Goal: Task Accomplishment & Management: Use online tool/utility

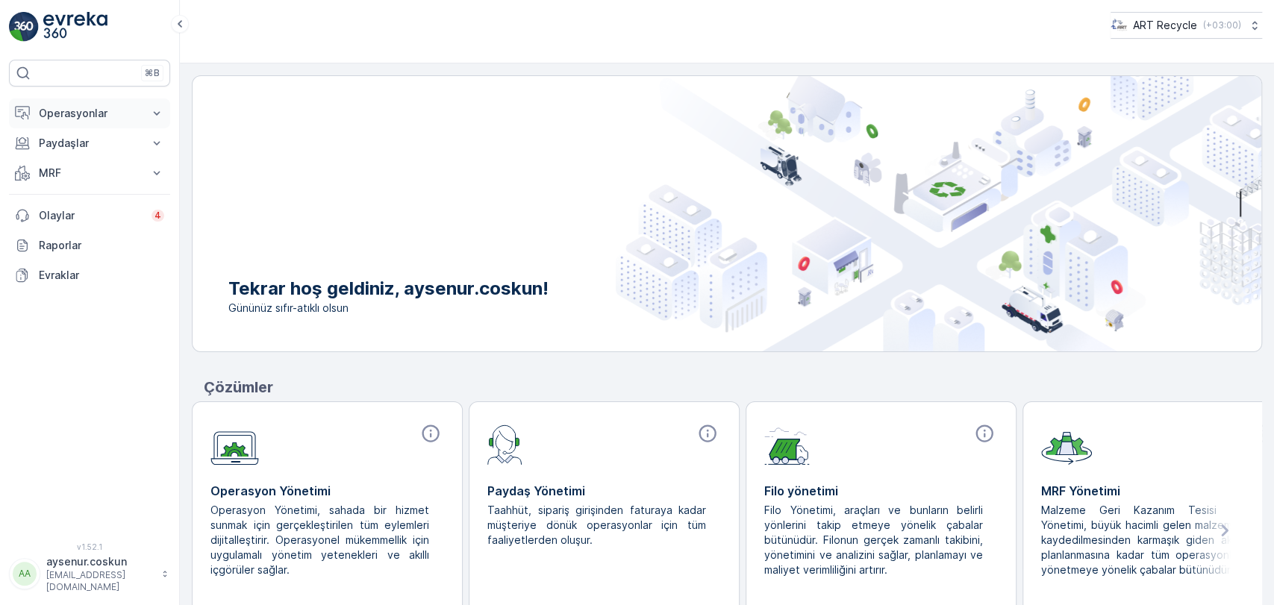
click at [103, 121] on button "Operasyonlar" at bounding box center [89, 113] width 161 height 30
click at [97, 162] on link "Planlama" at bounding box center [101, 159] width 138 height 21
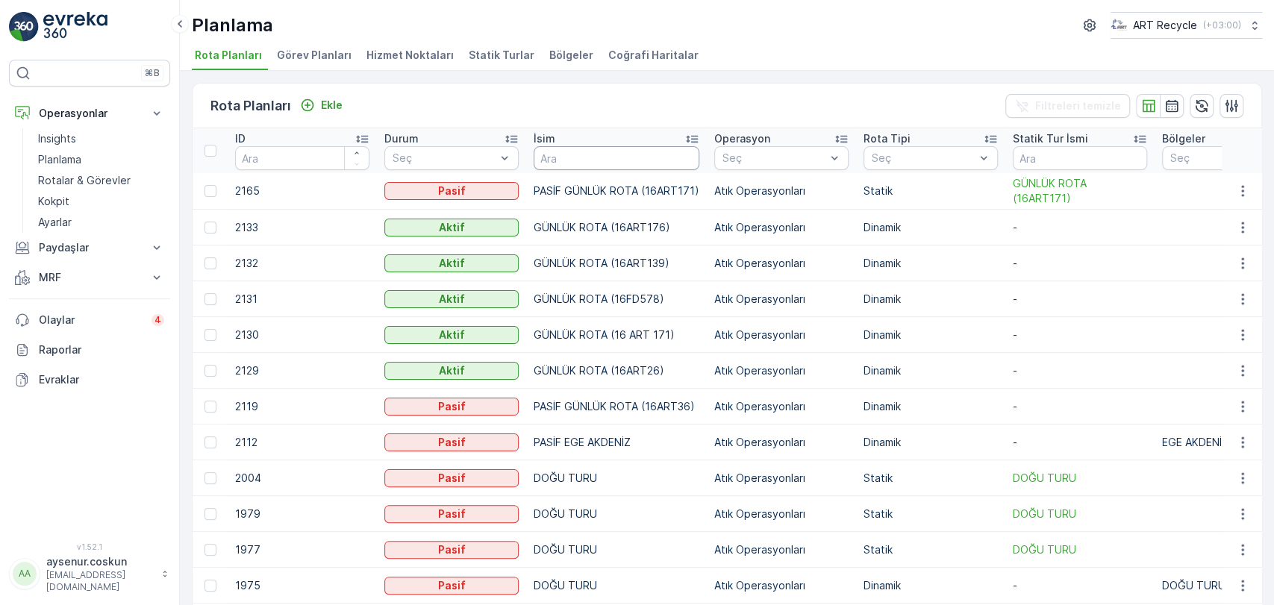
click at [586, 160] on input "text" at bounding box center [616, 158] width 166 height 24
type input "S"
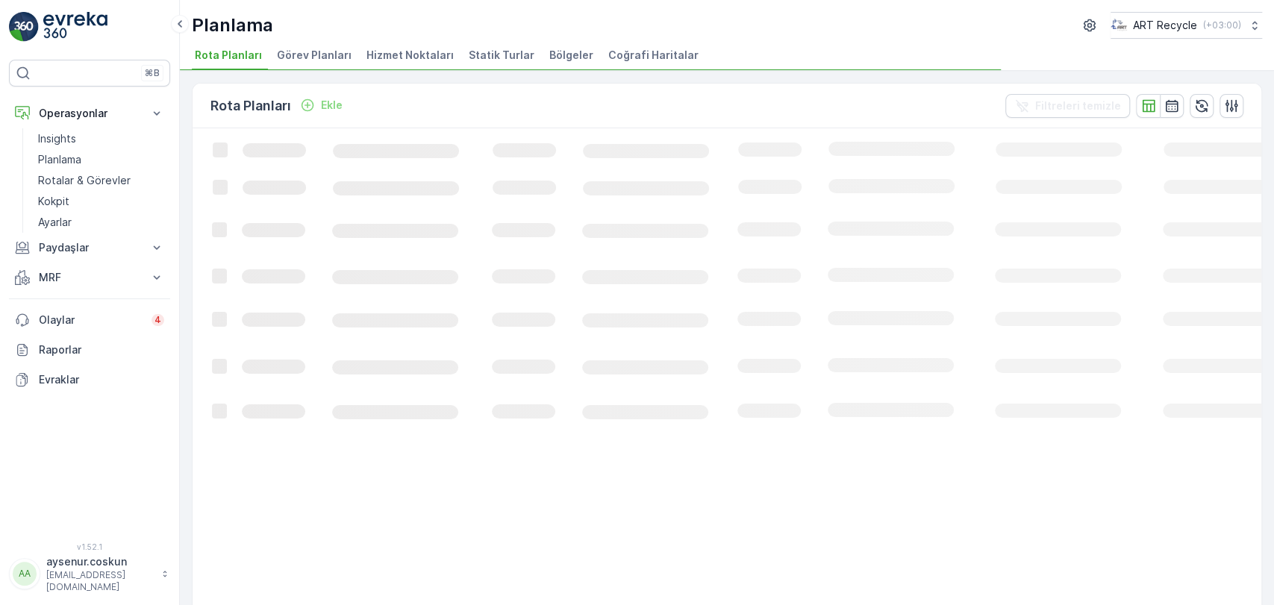
click at [416, 64] on li "Hizmet Noktaları" at bounding box center [411, 57] width 96 height 25
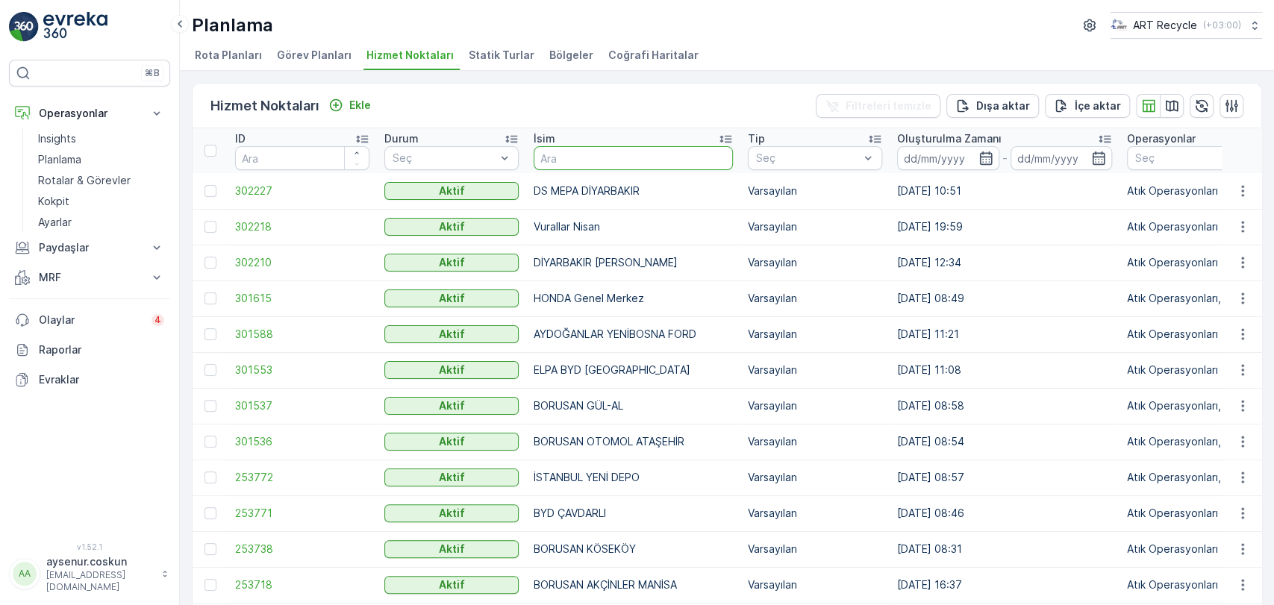
click at [592, 162] on input "text" at bounding box center [632, 158] width 199 height 24
type input "STAR"
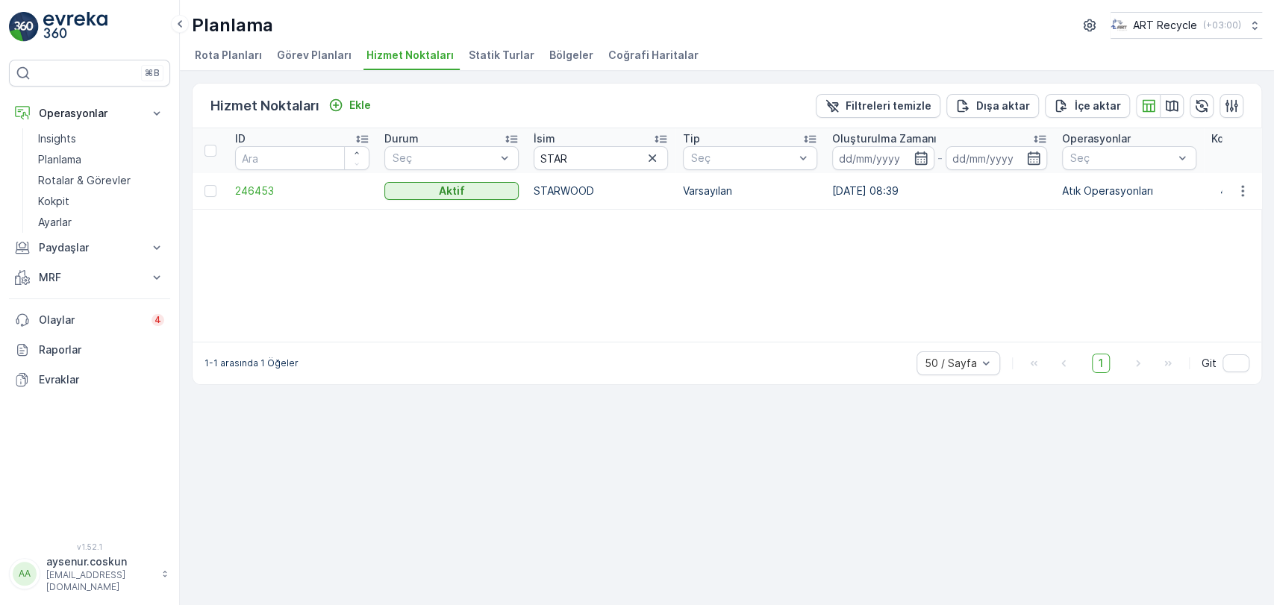
click at [636, 185] on div at bounding box center [1242, 191] width 27 height 18
click at [636, 190] on button "button" at bounding box center [1242, 191] width 27 height 18
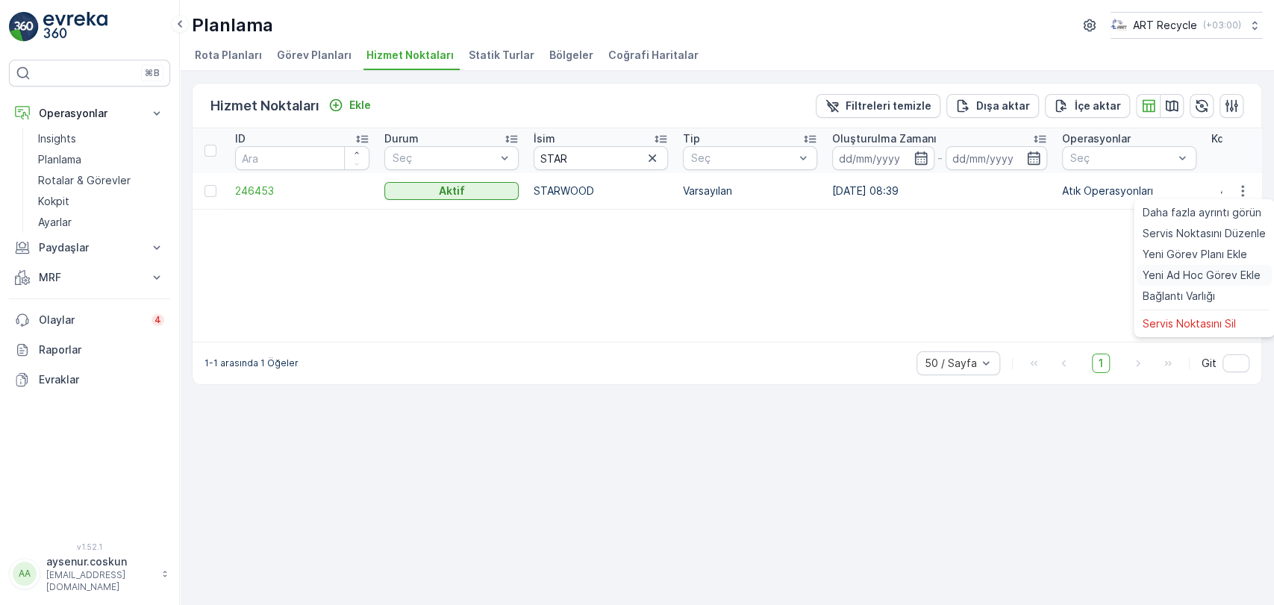
click at [636, 272] on span "Yeni Ad Hoc Görev Ekle" at bounding box center [1201, 275] width 118 height 15
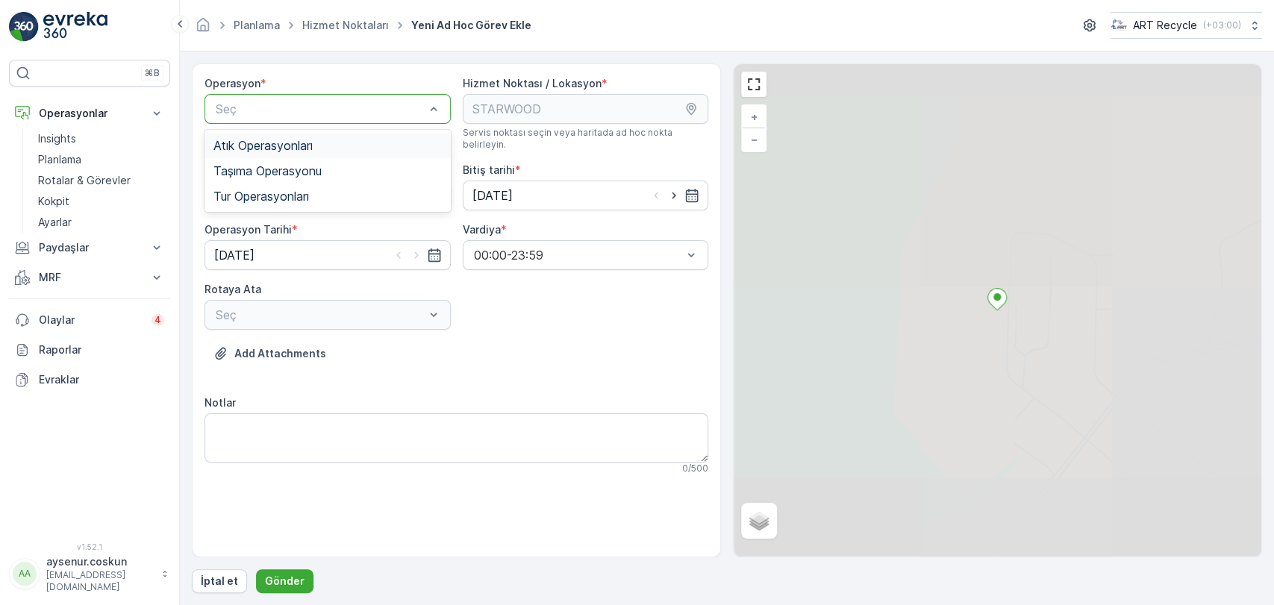
click at [323, 148] on div "Atık Operasyonları" at bounding box center [327, 145] width 228 height 13
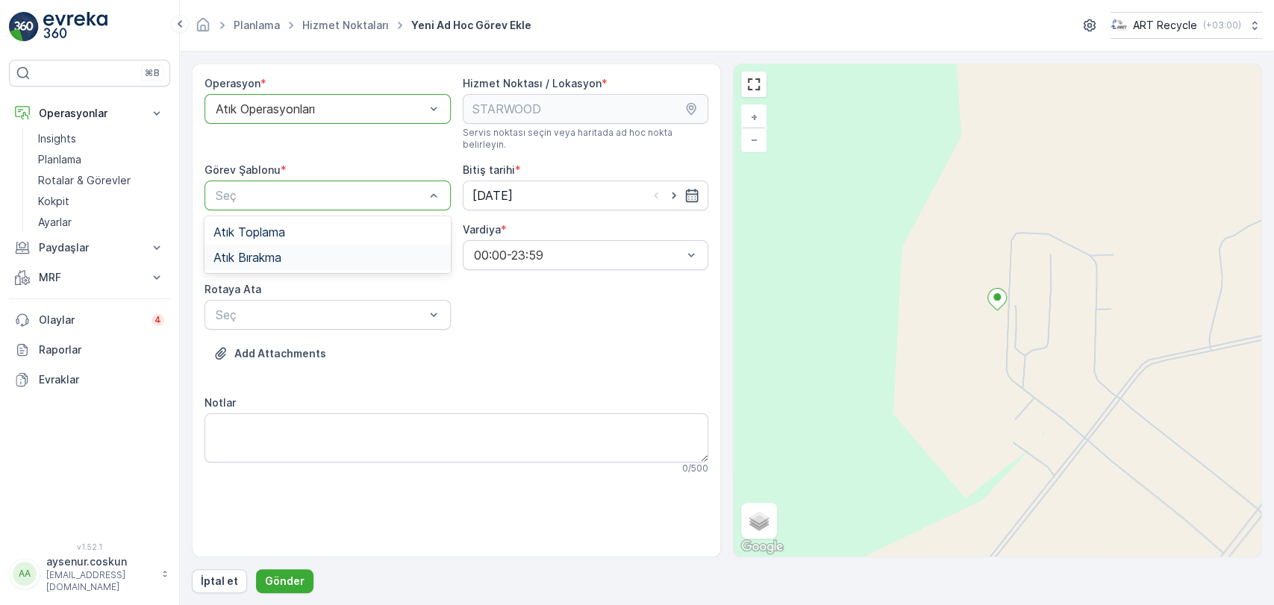
click at [285, 252] on div "Atık Bırakma" at bounding box center [327, 257] width 246 height 25
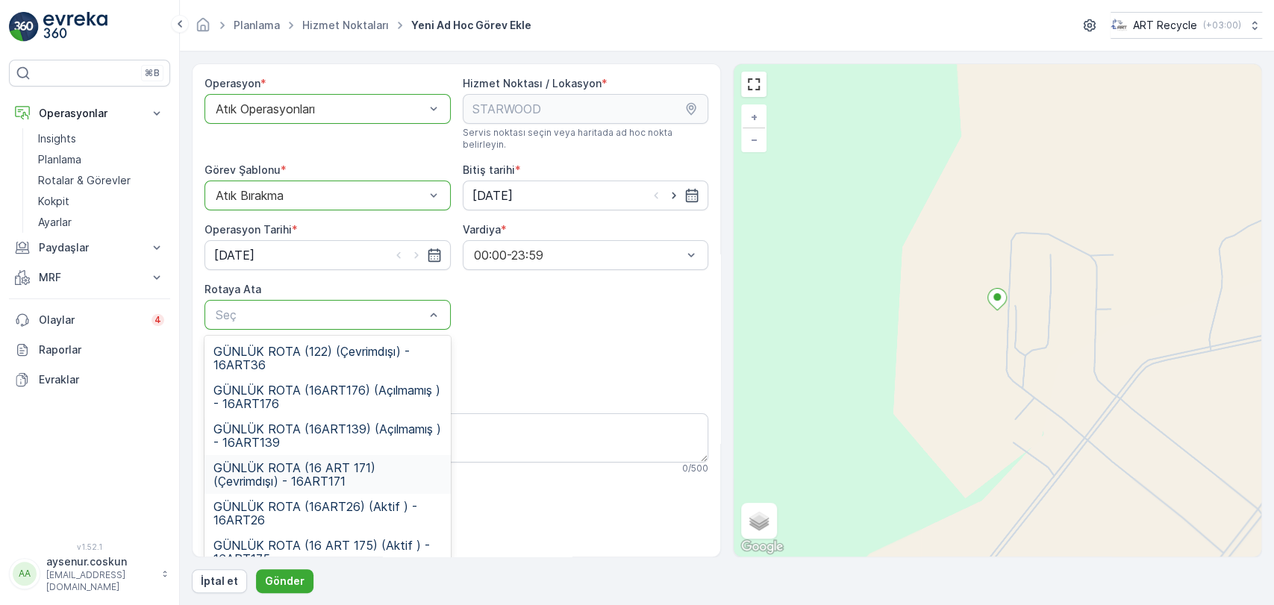
scroll to position [54, 0]
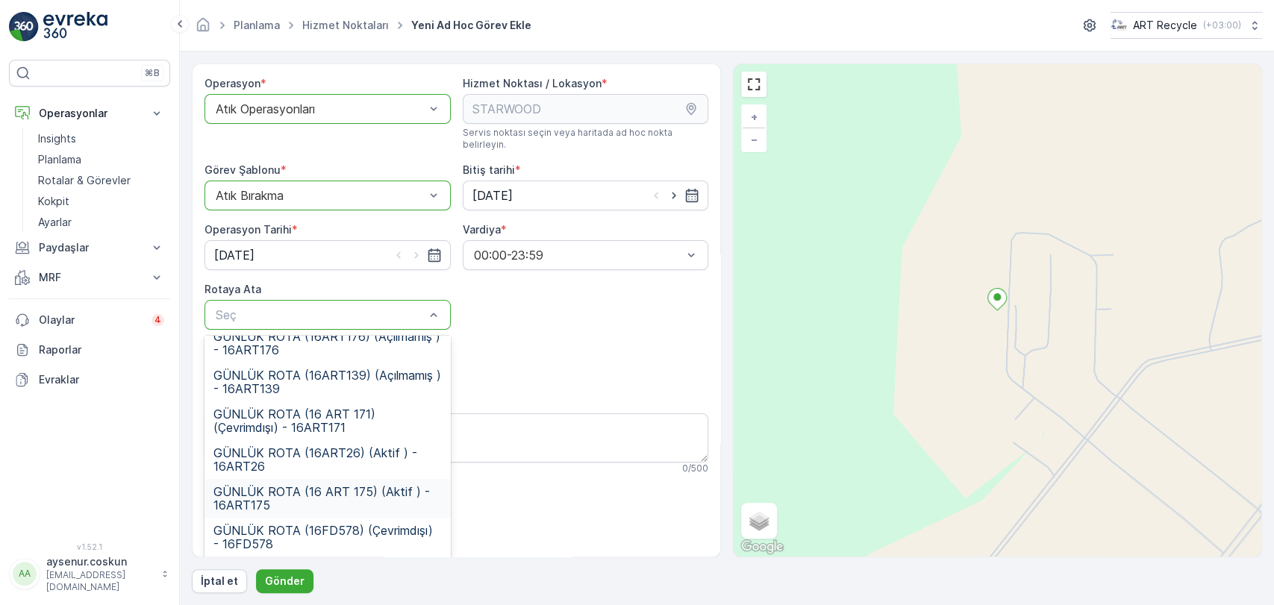
click at [380, 485] on span "GÜNLÜK ROTA (16 ART 175) (Aktif ) - 16ART175" at bounding box center [327, 498] width 228 height 27
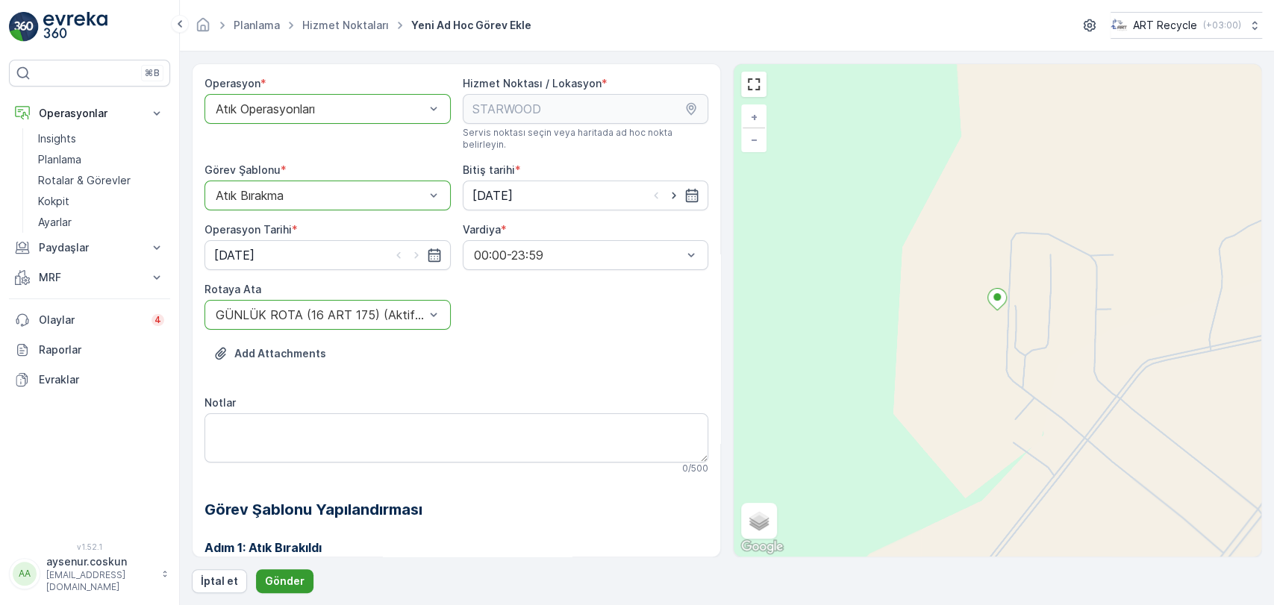
click at [288, 582] on p "Gönder" at bounding box center [285, 581] width 40 height 15
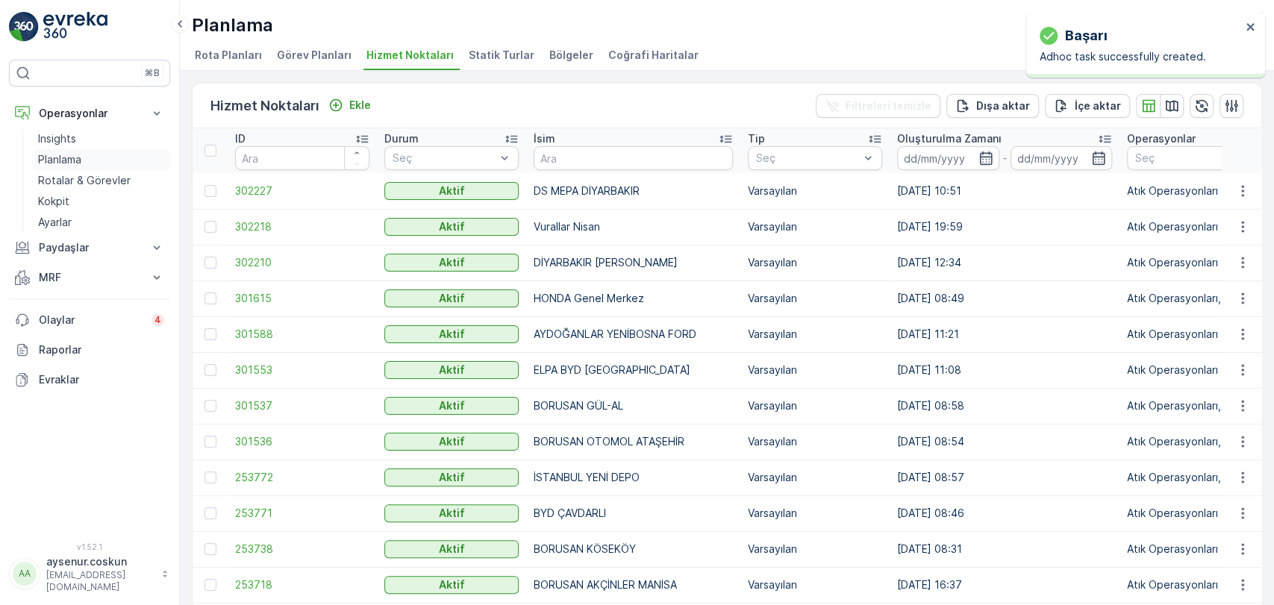
drag, startPoint x: 107, startPoint y: 166, endPoint x: 116, endPoint y: 161, distance: 10.0
click at [107, 166] on link "Planlama" at bounding box center [101, 159] width 138 height 21
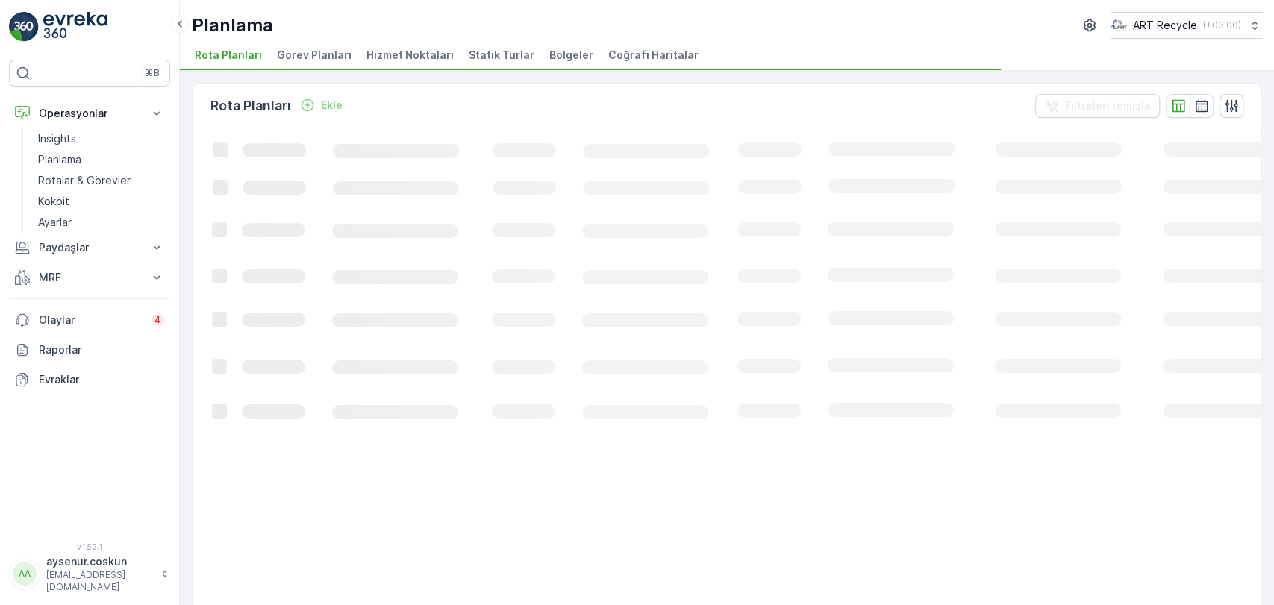
click at [378, 53] on span "Hizmet Noktaları" at bounding box center [409, 55] width 87 height 15
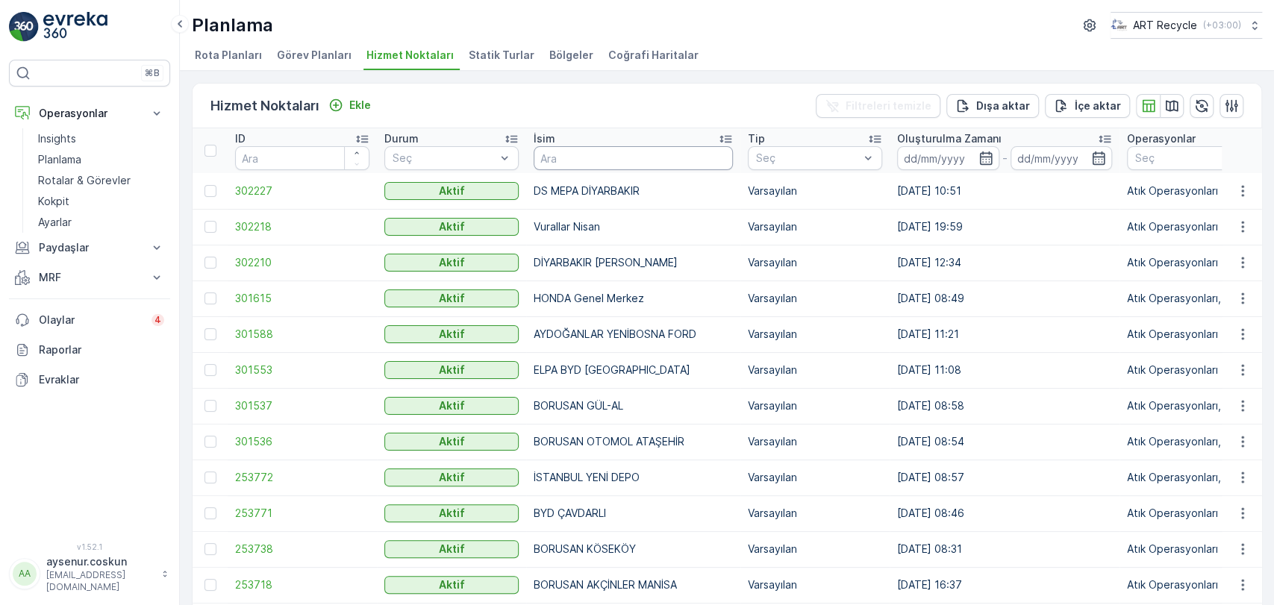
click at [571, 163] on input "text" at bounding box center [632, 158] width 199 height 24
type input "öztek"
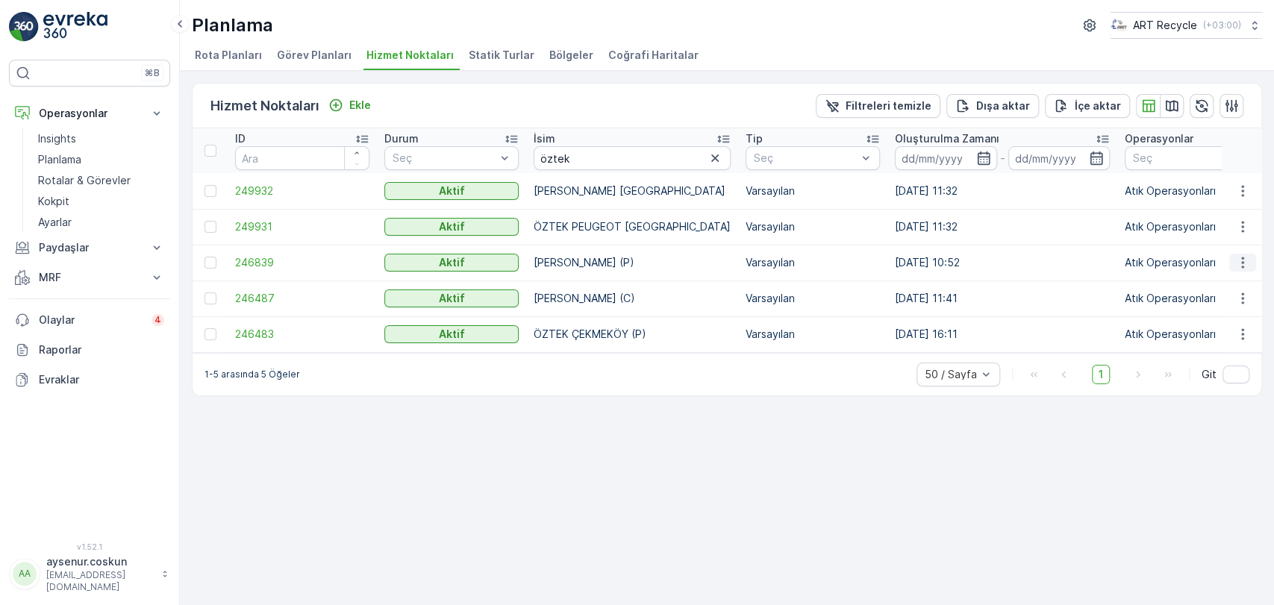
click at [636, 261] on icon "button" at bounding box center [1242, 262] width 15 height 15
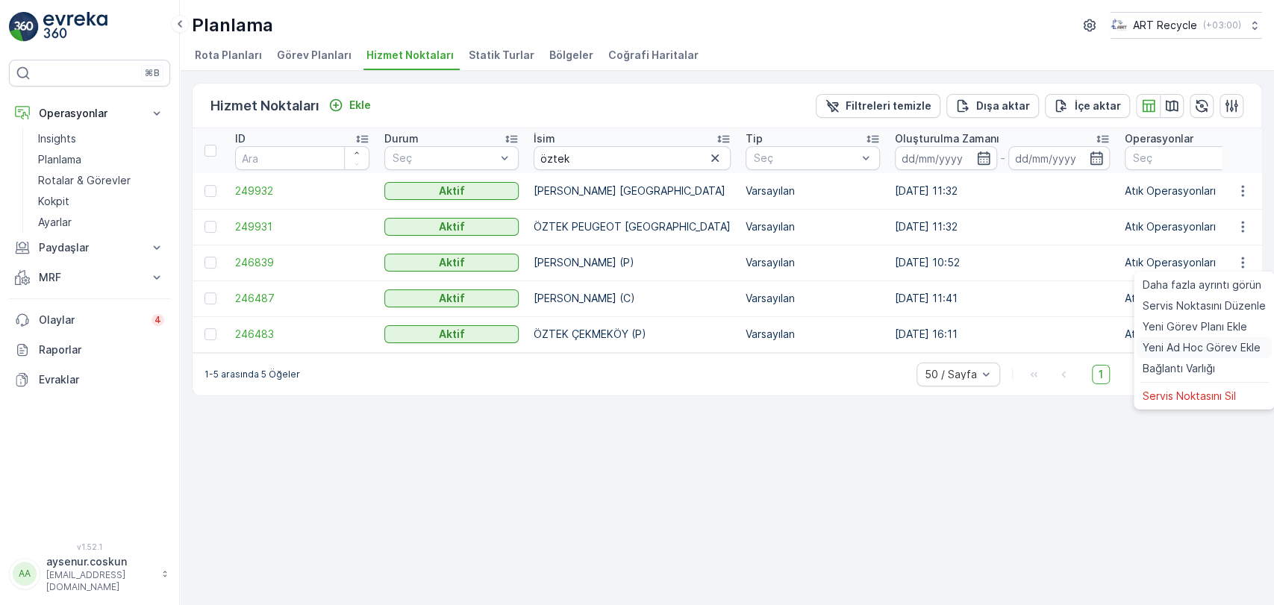
click at [636, 342] on span "Yeni Ad Hoc Görev Ekle" at bounding box center [1201, 347] width 118 height 15
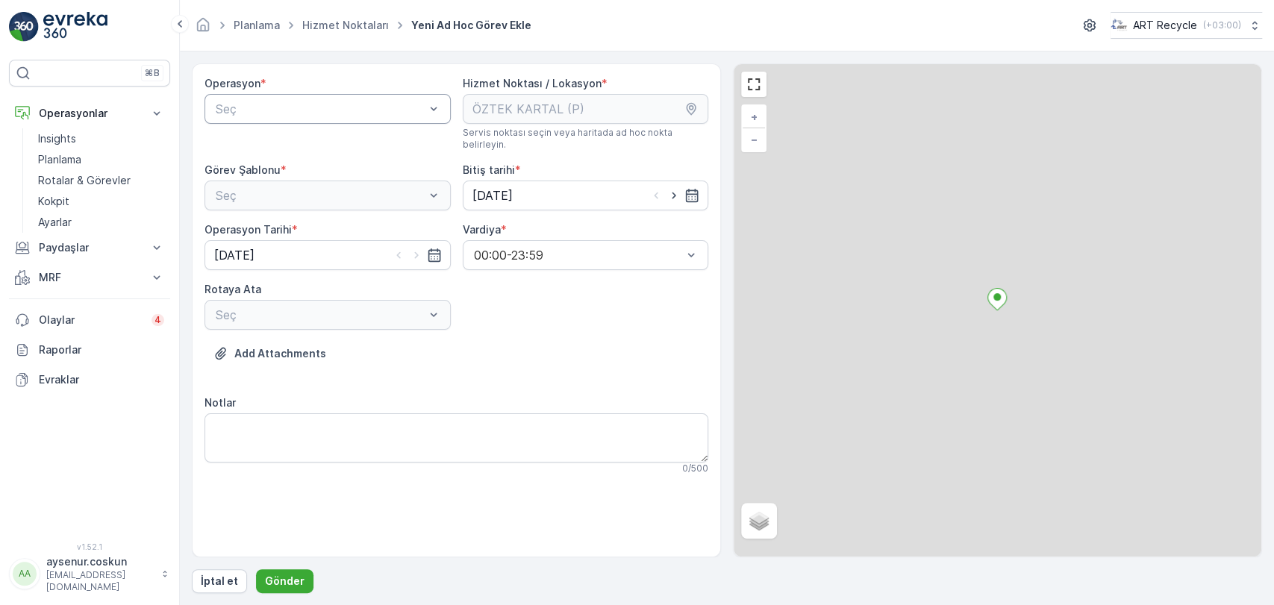
click at [322, 121] on div "Seç" at bounding box center [327, 109] width 246 height 30
click at [303, 149] on span "Atık Operasyonları" at bounding box center [262, 145] width 99 height 13
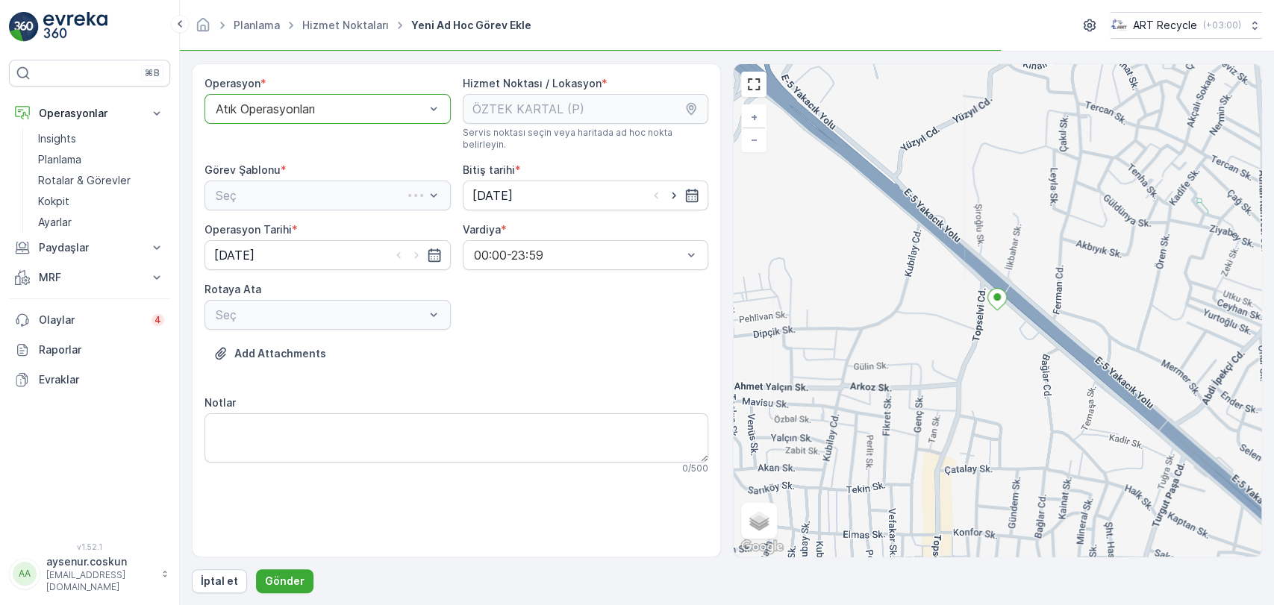
click at [298, 181] on div "Seç" at bounding box center [327, 196] width 246 height 30
click at [294, 225] on div "Atık Toplama" at bounding box center [327, 231] width 228 height 13
click at [508, 181] on input "09.10.2025" at bounding box center [586, 196] width 246 height 30
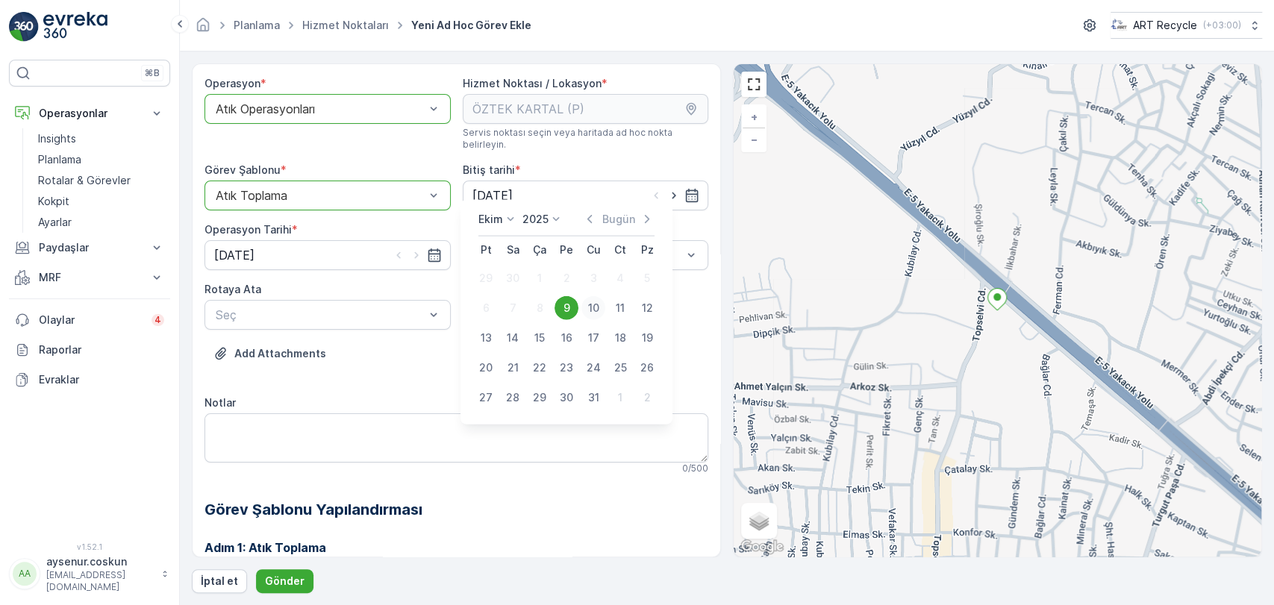
click at [588, 308] on div "10" at bounding box center [593, 308] width 24 height 24
type input "10.10.2025"
click at [290, 240] on input "09.10.2025" at bounding box center [327, 255] width 246 height 30
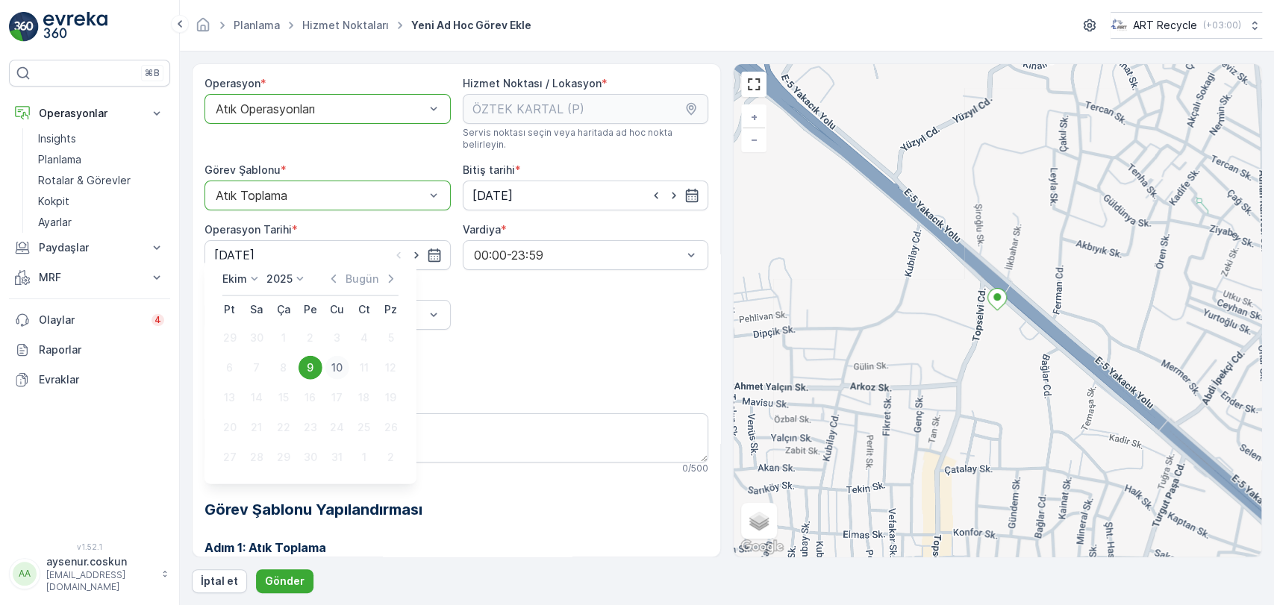
click at [331, 366] on div "10" at bounding box center [337, 368] width 24 height 24
type input "10.10.2025"
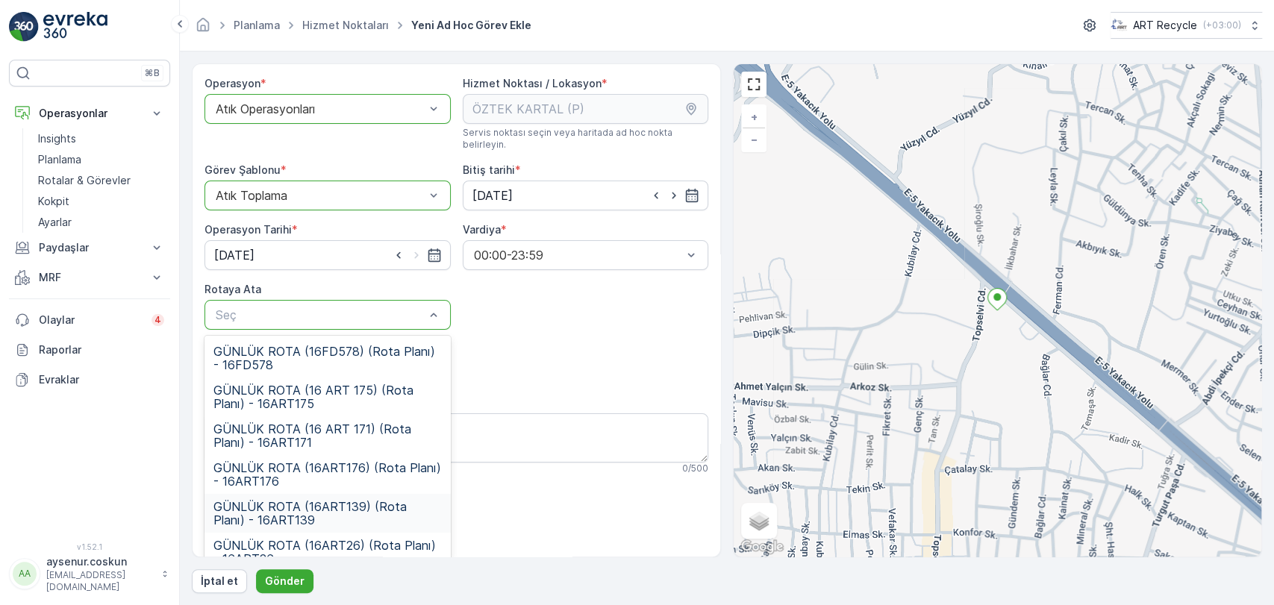
scroll to position [54, 0]
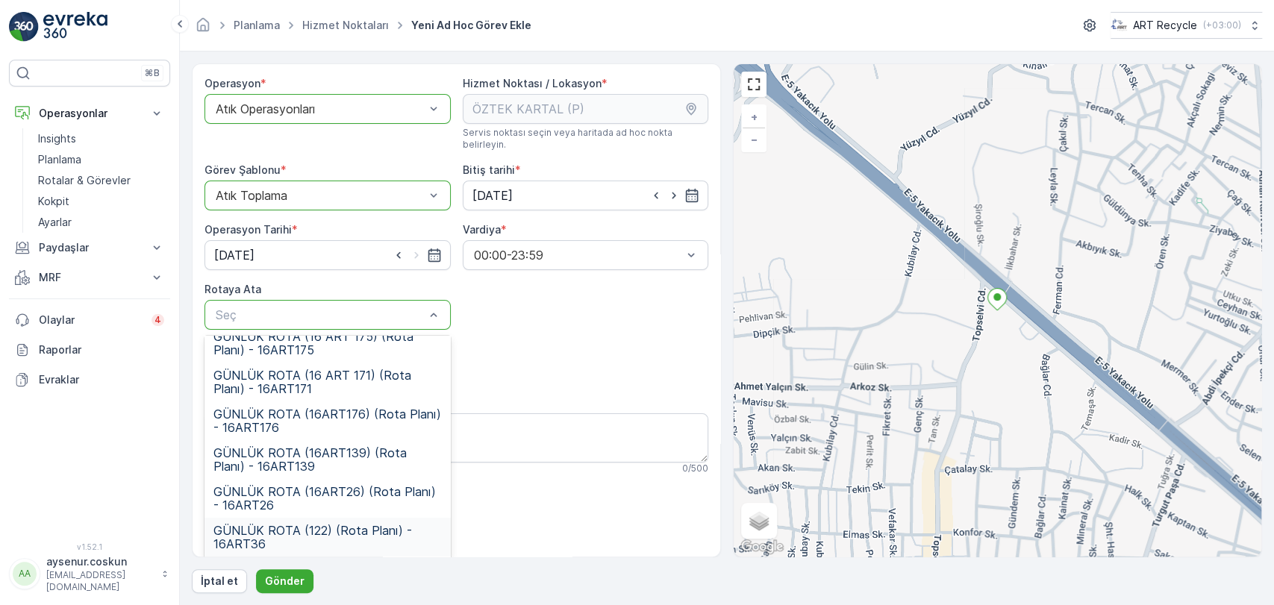
click at [357, 524] on span "GÜNLÜK ROTA (122) (Rota Planı) - 16ART36" at bounding box center [327, 537] width 228 height 27
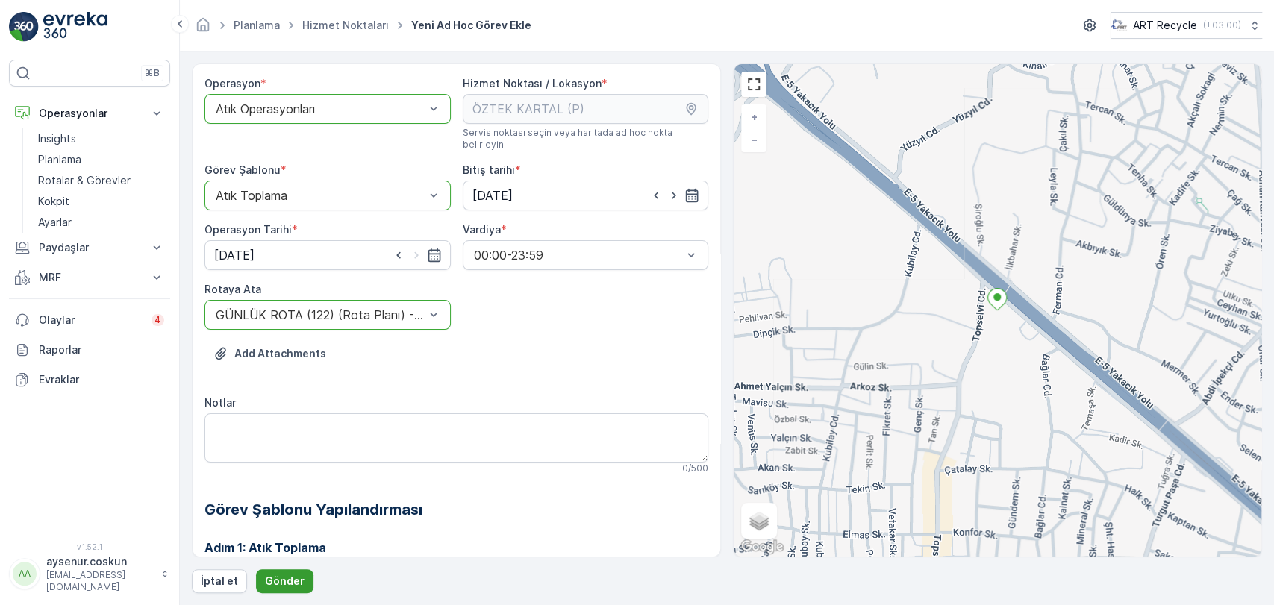
click at [291, 578] on p "Gönder" at bounding box center [285, 581] width 40 height 15
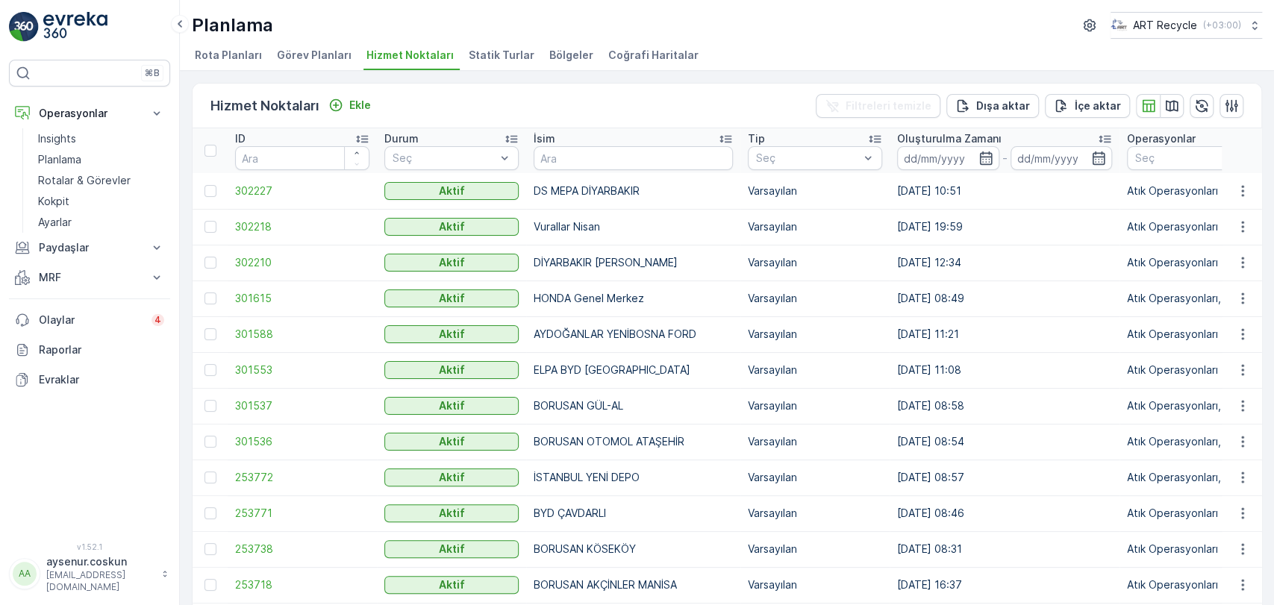
click at [636, 201] on td at bounding box center [1241, 191] width 40 height 36
click at [636, 195] on icon "button" at bounding box center [1242, 191] width 15 height 15
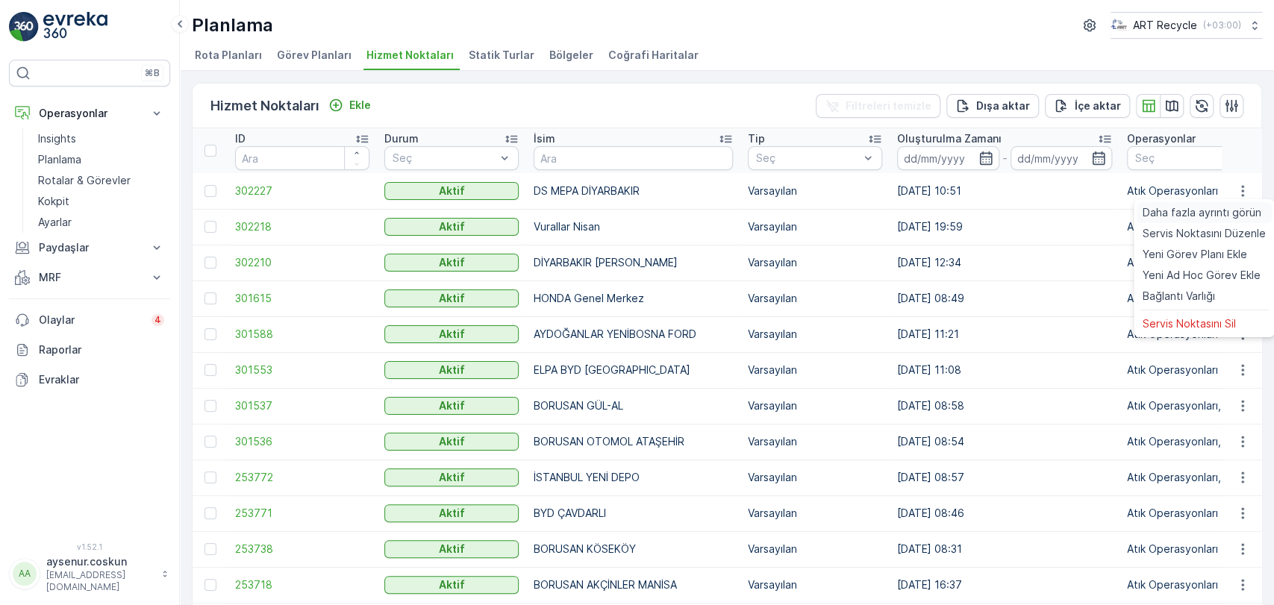
click at [636, 208] on span "Daha fazla ayrıntı görün" at bounding box center [1201, 212] width 119 height 15
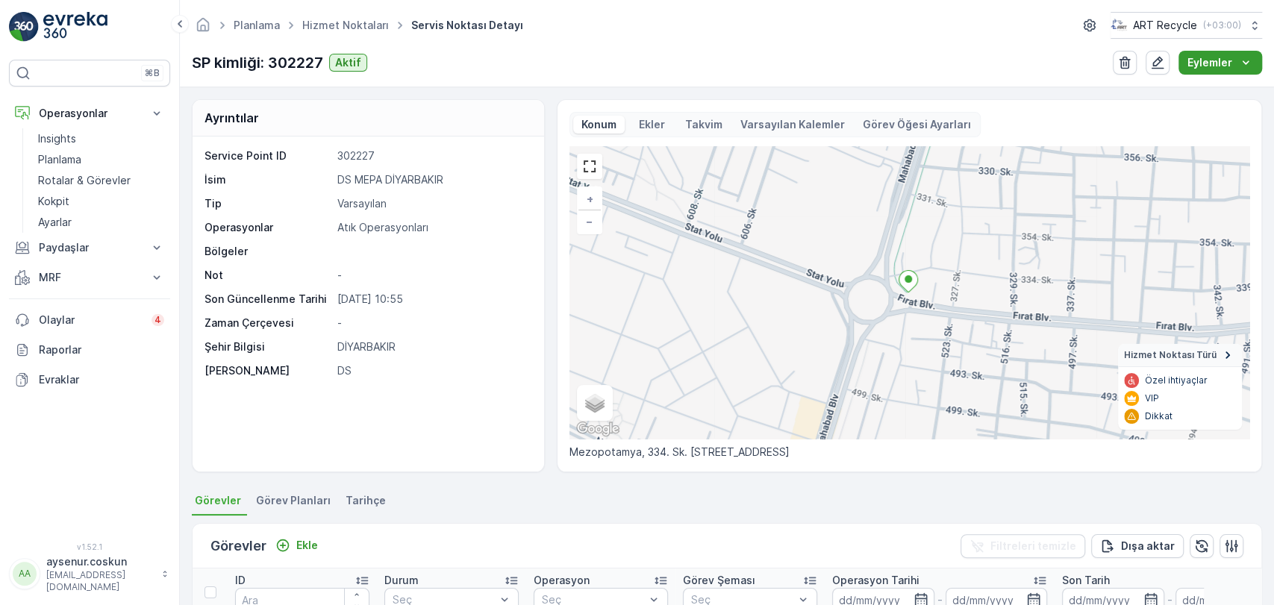
click at [636, 63] on icon "Eylemler" at bounding box center [1245, 62] width 15 height 15
click at [636, 115] on span "Yeni Ad Hoc Görev Ekle" at bounding box center [1208, 111] width 118 height 15
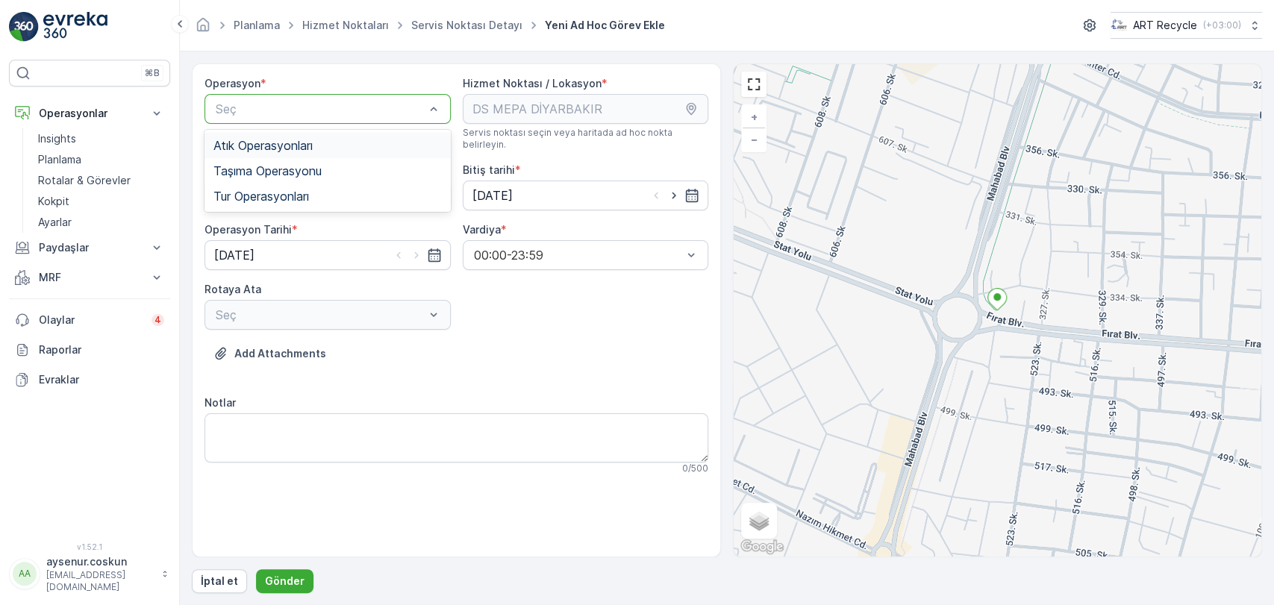
click at [292, 149] on span "Atık Operasyonları" at bounding box center [262, 145] width 99 height 13
click at [313, 225] on div "Atık Toplama" at bounding box center [327, 231] width 228 height 13
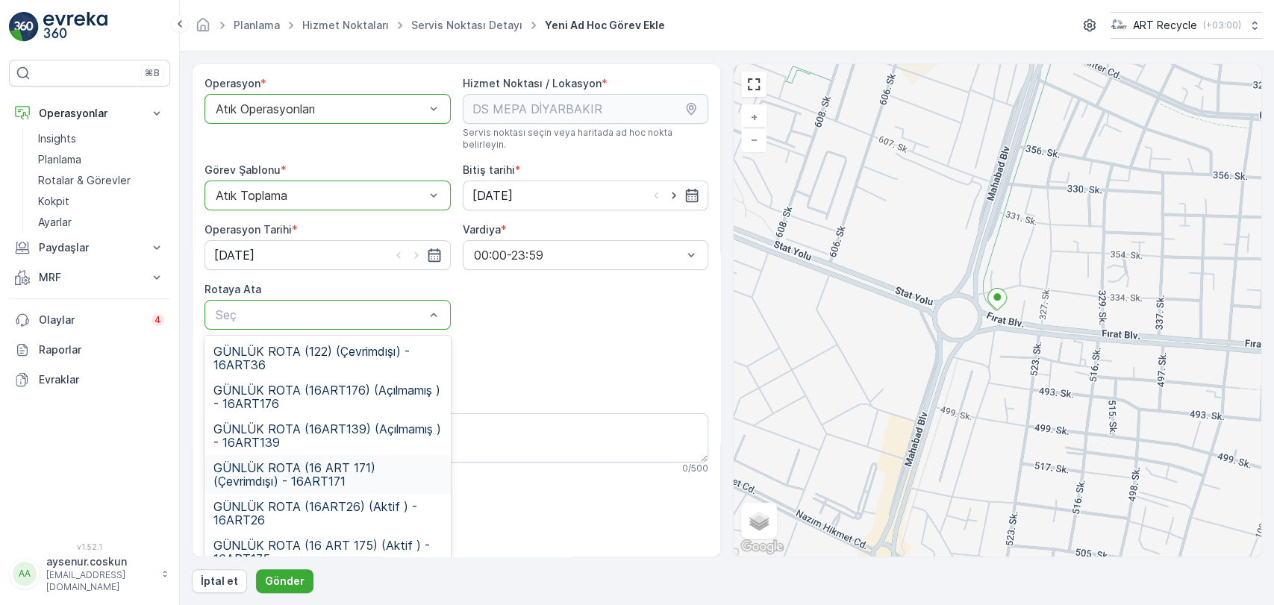
scroll to position [54, 0]
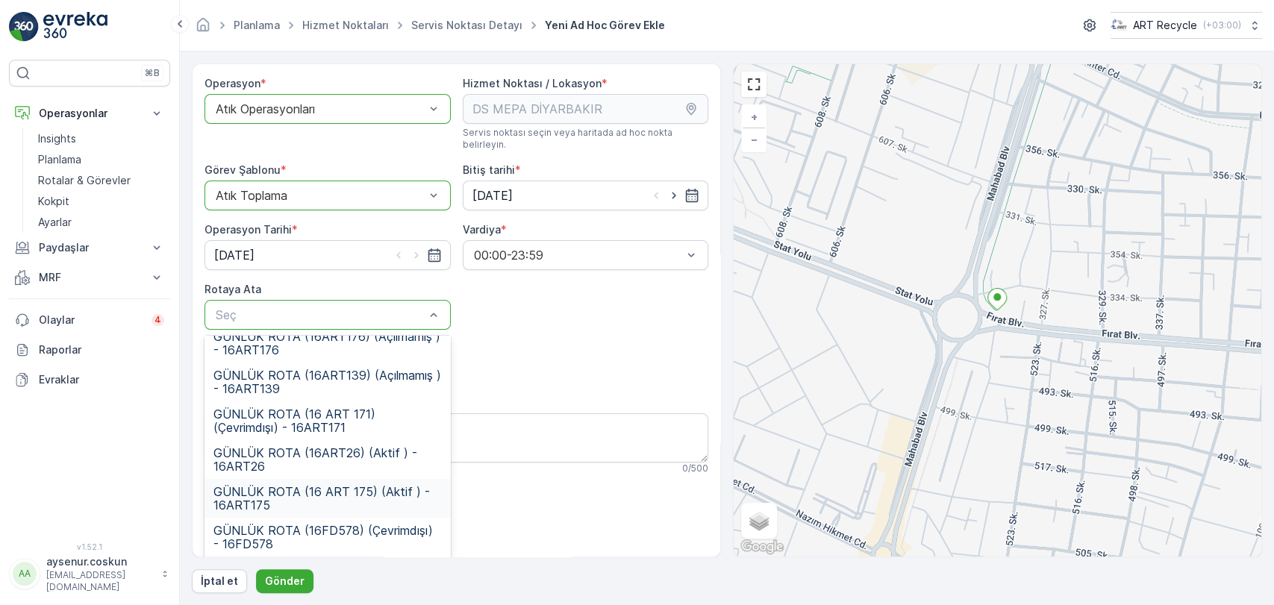
click at [341, 489] on span "GÜNLÜK ROTA (16 ART 175) (Aktif ) - 16ART175" at bounding box center [327, 498] width 228 height 27
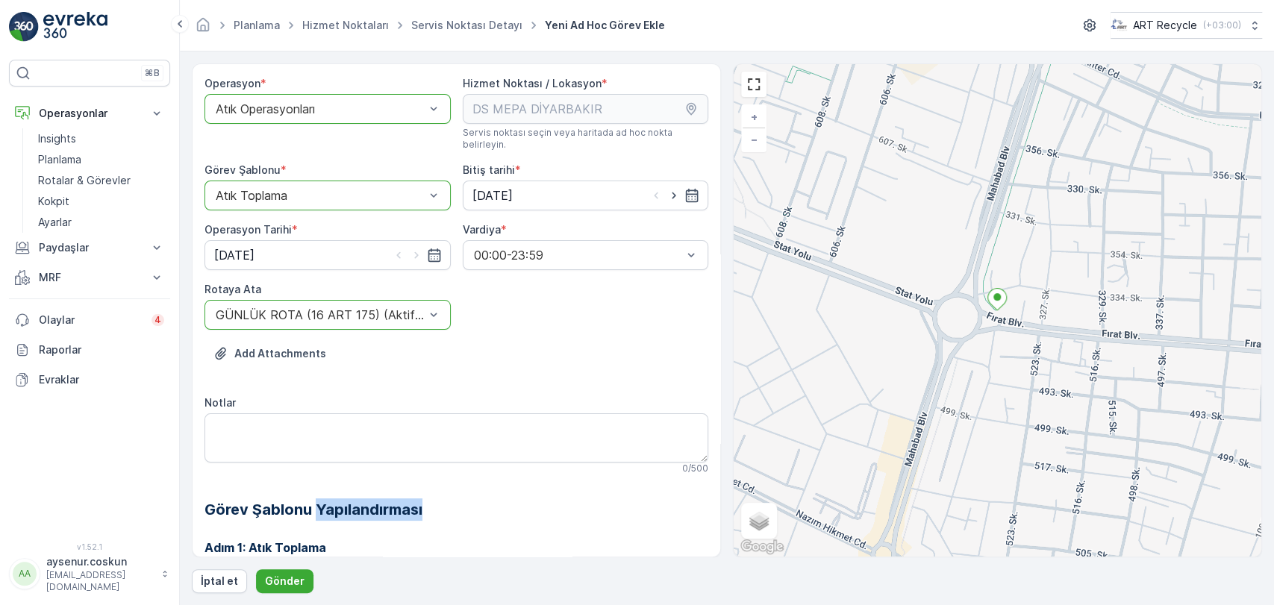
click at [341, 498] on h2 "Görev Şablonu Yapılandırması" at bounding box center [456, 509] width 504 height 22
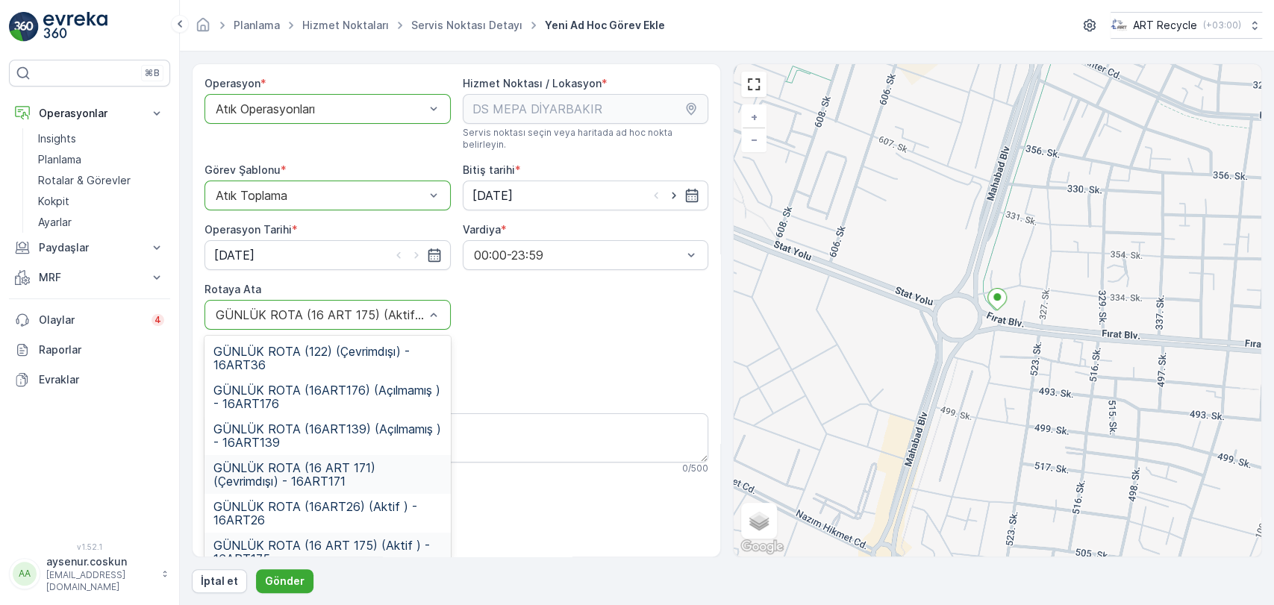
click at [388, 461] on span "GÜNLÜK ROTA (16 ART 171) (Çevrimdışı) - 16ART171" at bounding box center [327, 474] width 228 height 27
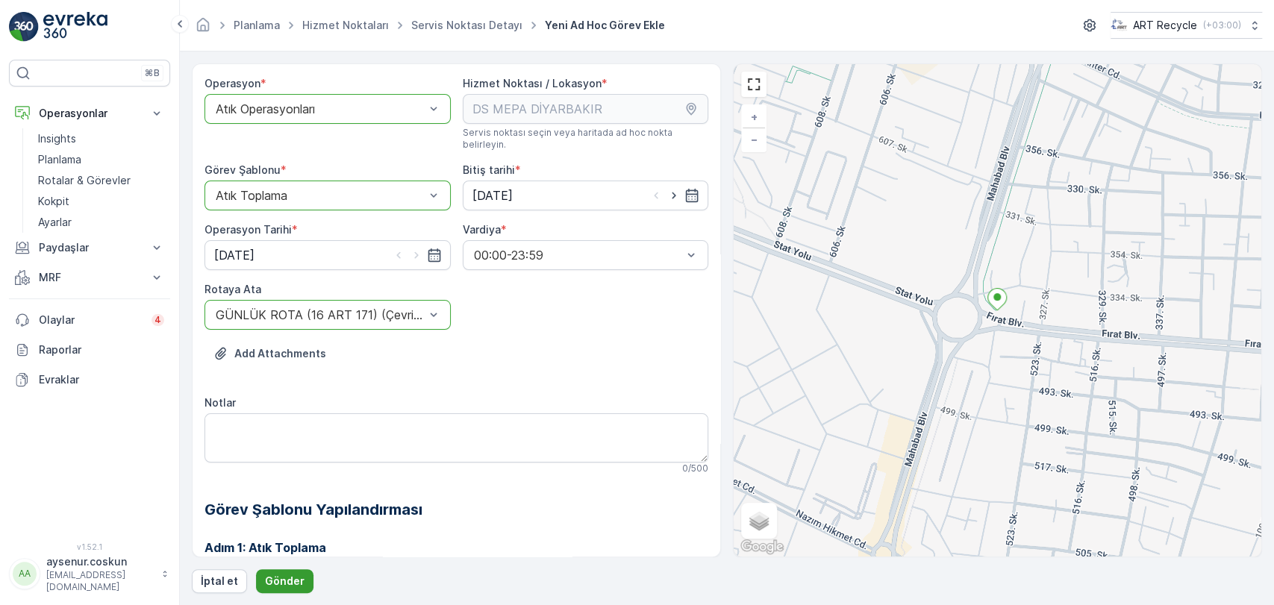
click at [295, 588] on button "Gönder" at bounding box center [284, 581] width 57 height 24
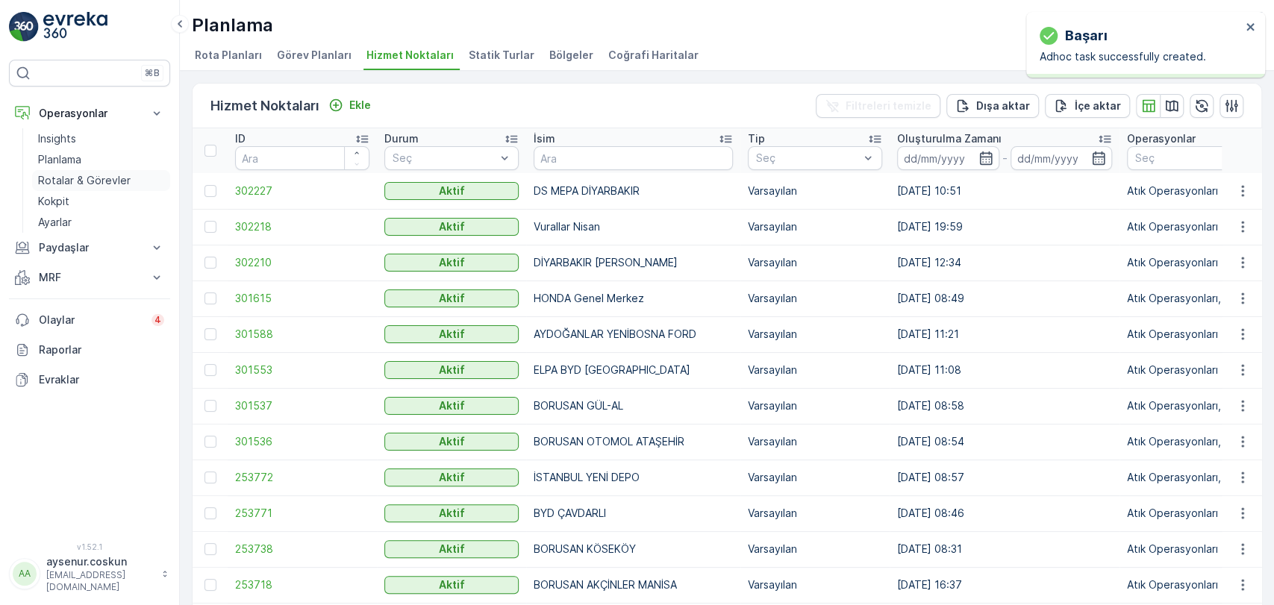
click at [108, 172] on link "Rotalar & Görevler" at bounding box center [101, 180] width 138 height 21
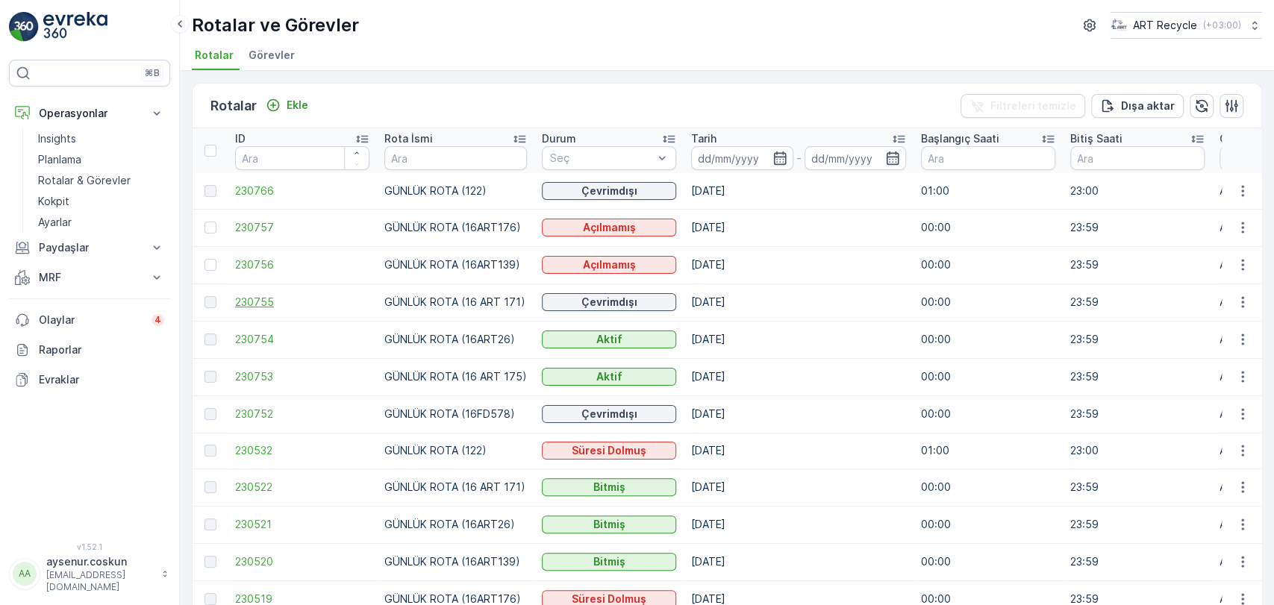
click at [241, 300] on span "230755" at bounding box center [302, 302] width 134 height 15
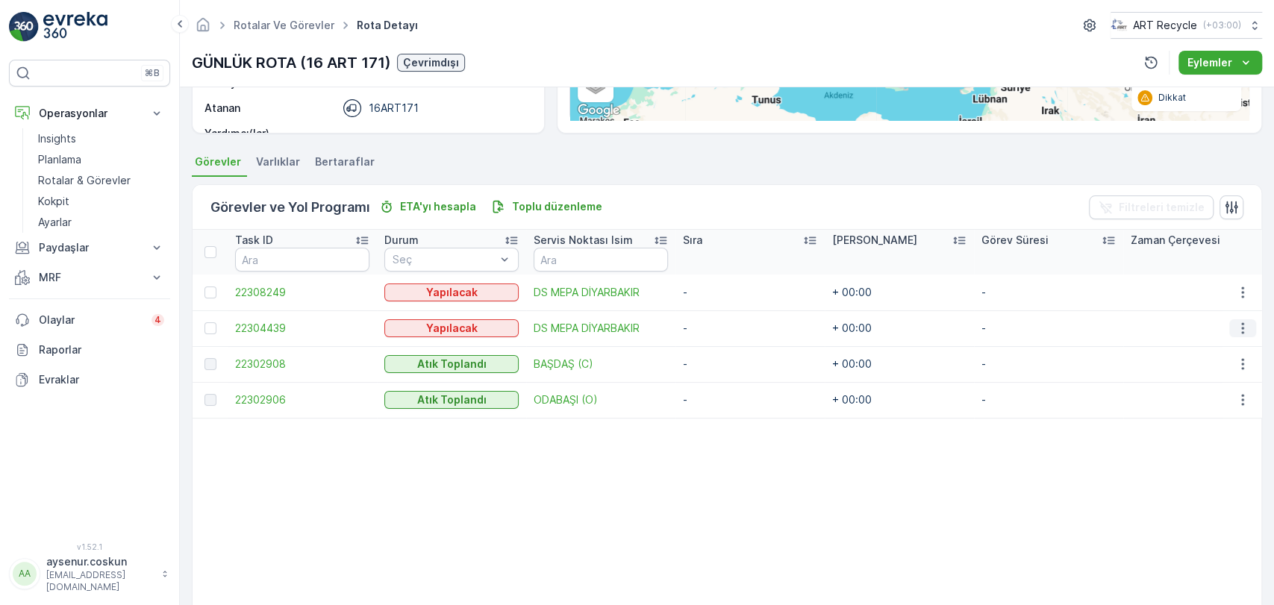
click at [636, 334] on icon "button" at bounding box center [1242, 328] width 15 height 15
click at [636, 412] on span "Rotadan kaldır" at bounding box center [1184, 412] width 72 height 15
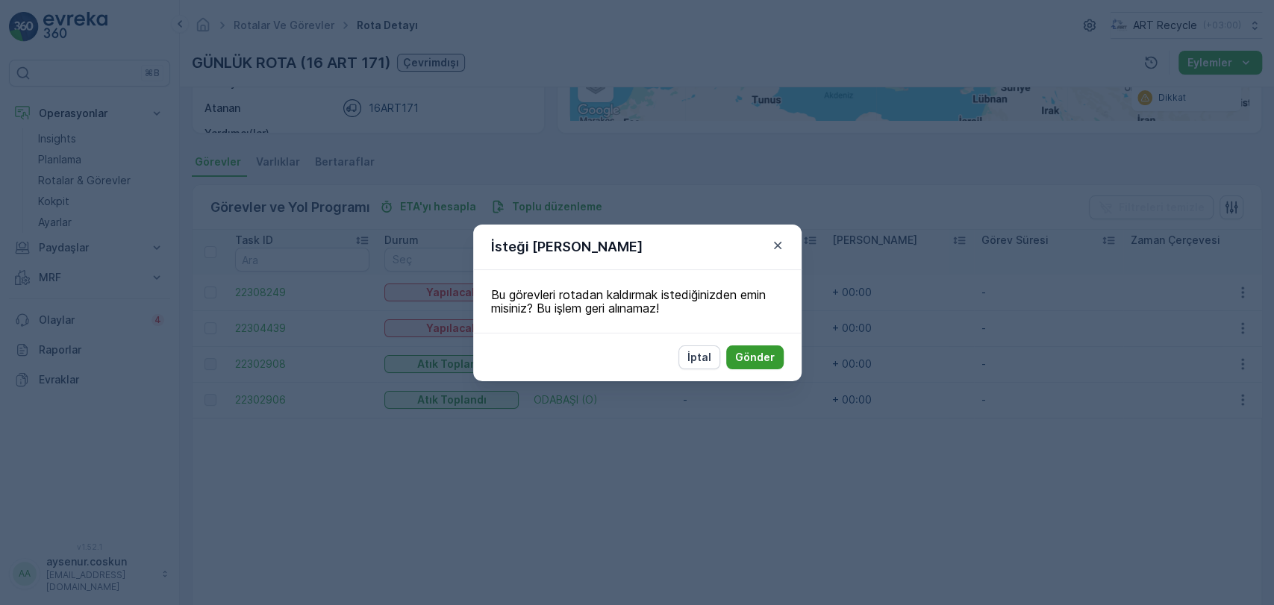
click at [636, 356] on p "Gönder" at bounding box center [755, 357] width 40 height 15
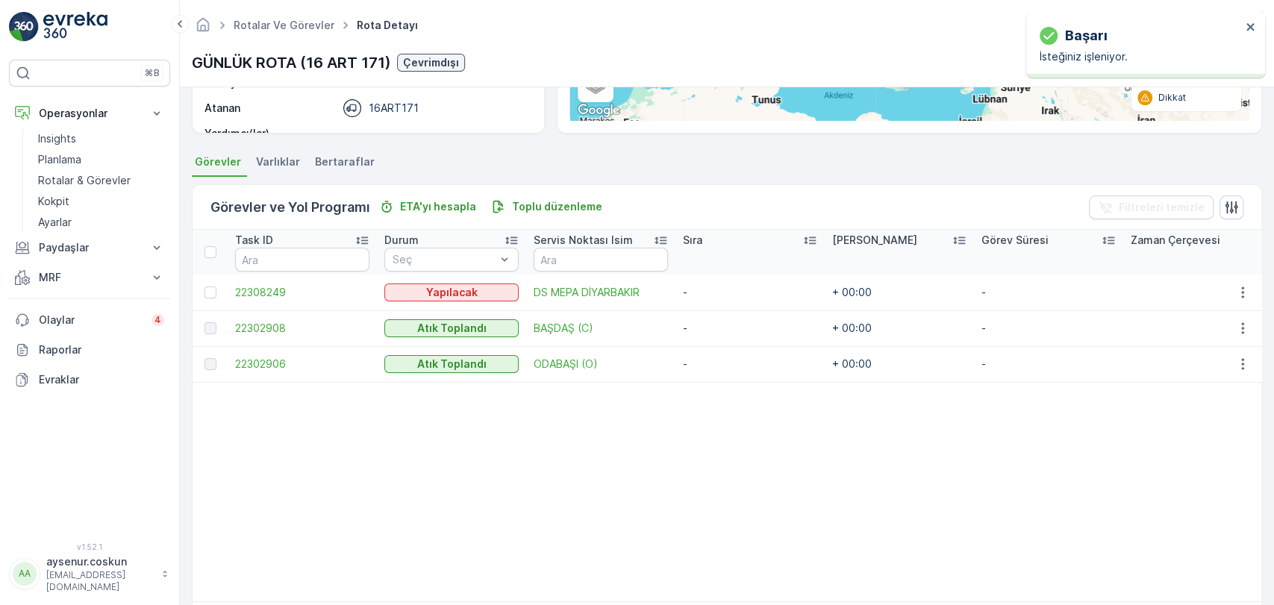
click at [636, 451] on table "Task ID Durum Seç Servis Noktası Isim Sıra Tahmini Süre Görev Süresi Zaman Çerç…" at bounding box center [753, 416] width 1120 height 372
click at [636, 27] on icon "close" at bounding box center [1249, 26] width 7 height 7
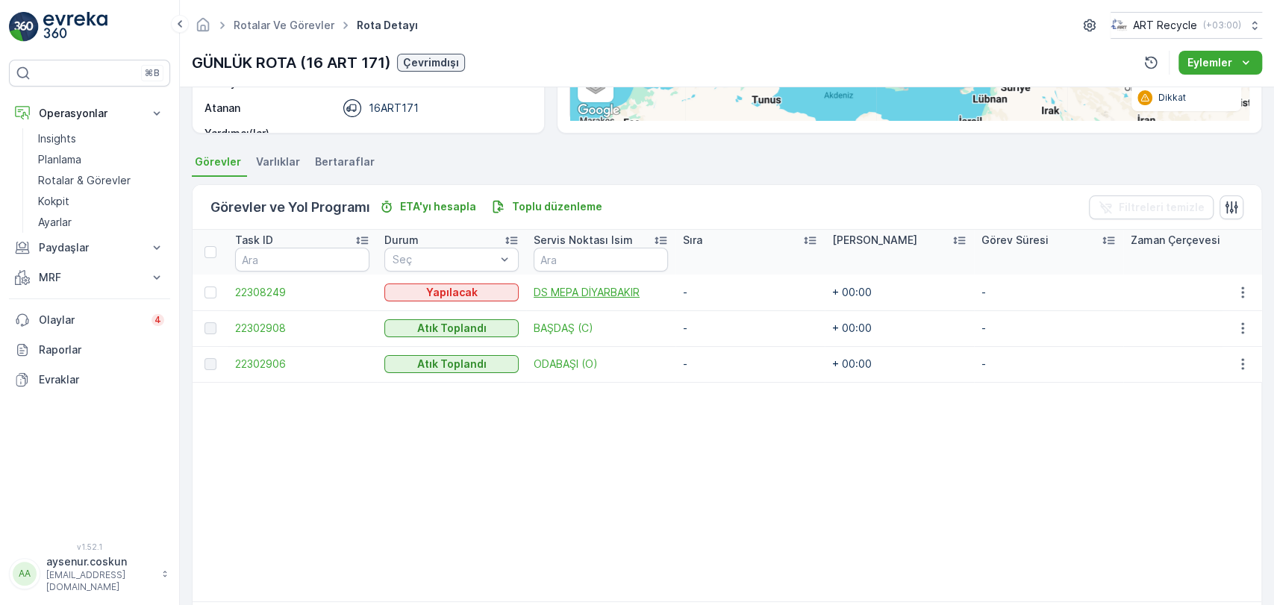
click at [598, 289] on span "DS MEPA DİYARBAKIR" at bounding box center [600, 292] width 134 height 15
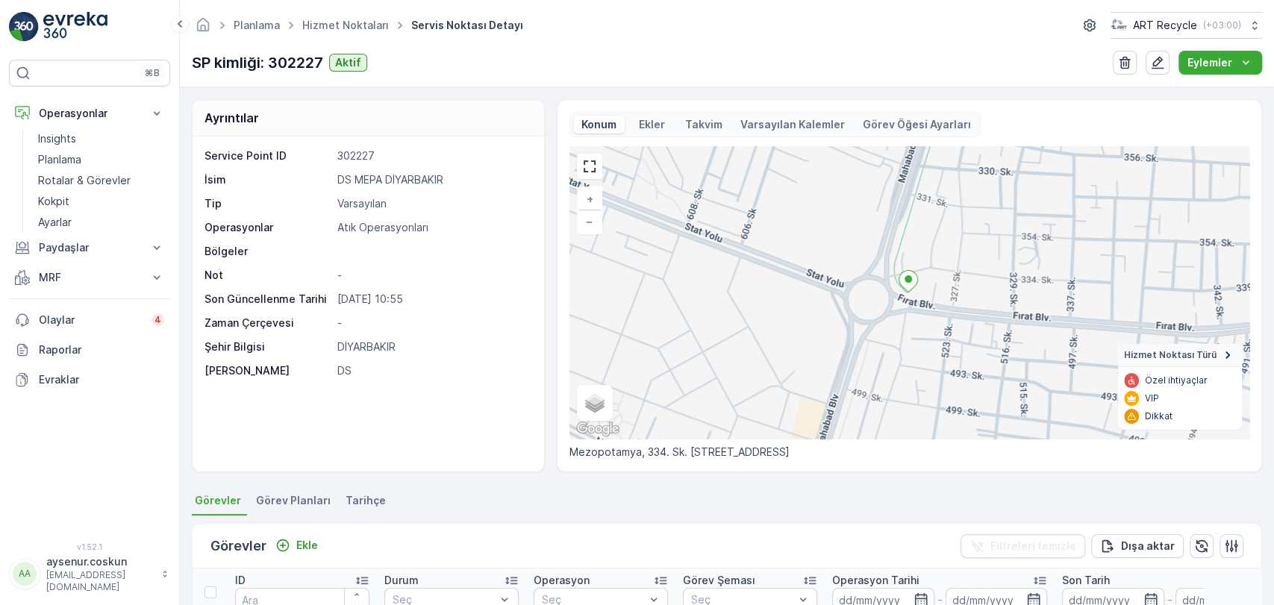
drag, startPoint x: 567, startPoint y: 449, endPoint x: 943, endPoint y: 449, distance: 376.1
click at [636, 449] on p "Mezopotamya, 334. Sk. Çeysa Plaza altı No:2/A, 21070 Kayapınar/Diyarbakır" at bounding box center [909, 452] width 680 height 15
click at [636, 473] on div "Ayrıntılar Service Point ID 302227 İsim DS MEPA DİYARBAKIR Tip Varsayılan Opera…" at bounding box center [727, 346] width 1094 height 518
click at [104, 166] on link "Planlama" at bounding box center [101, 159] width 138 height 21
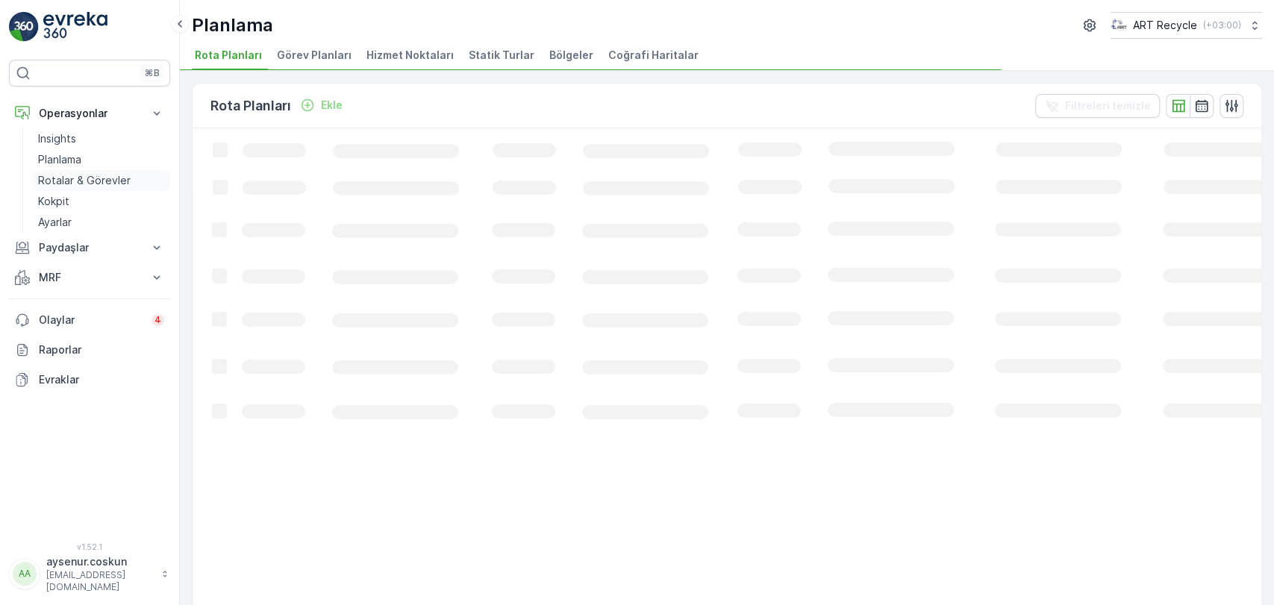
click at [110, 181] on p "Rotalar & Görevler" at bounding box center [84, 180] width 93 height 15
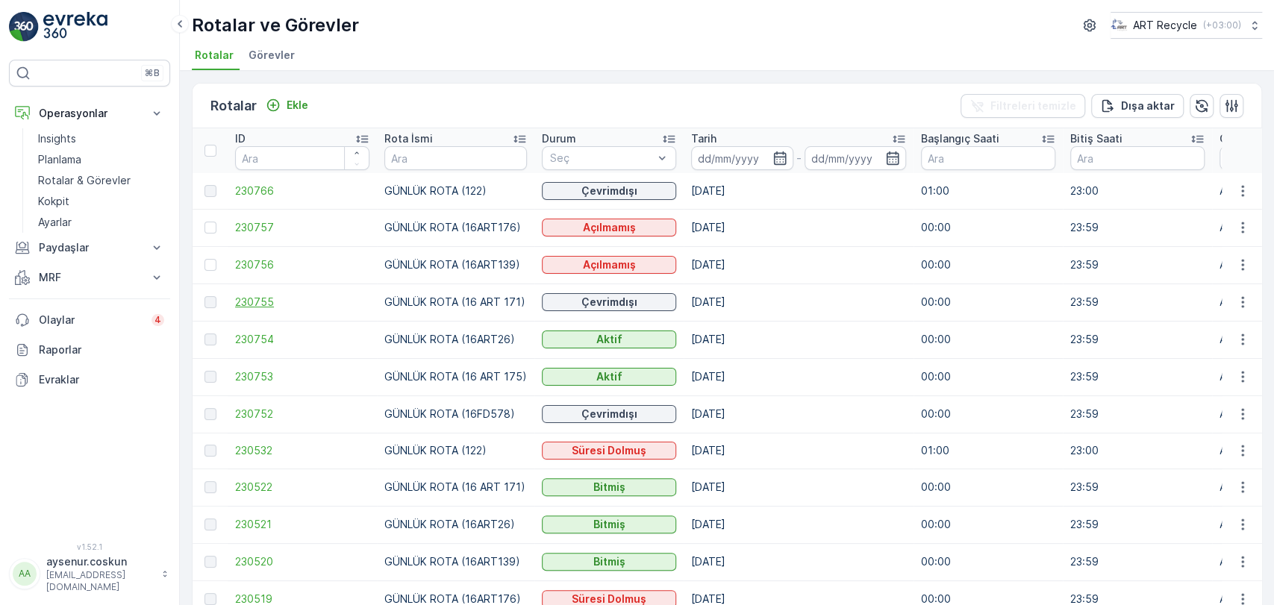
click at [269, 296] on span "230755" at bounding box center [302, 302] width 134 height 15
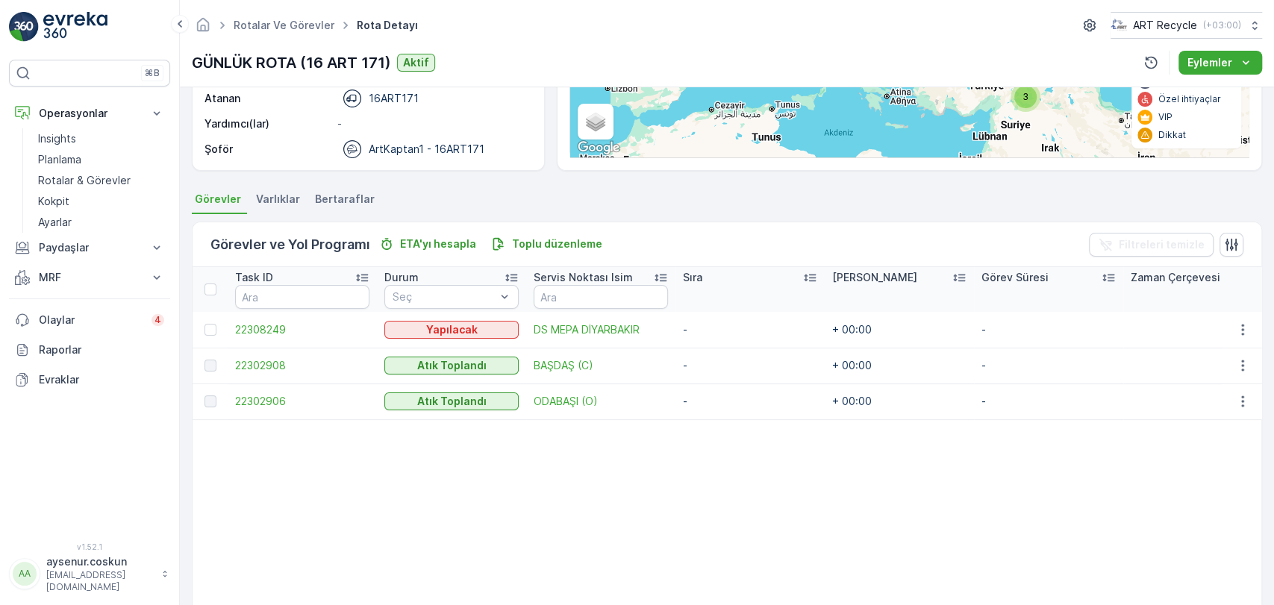
scroll to position [248, 0]
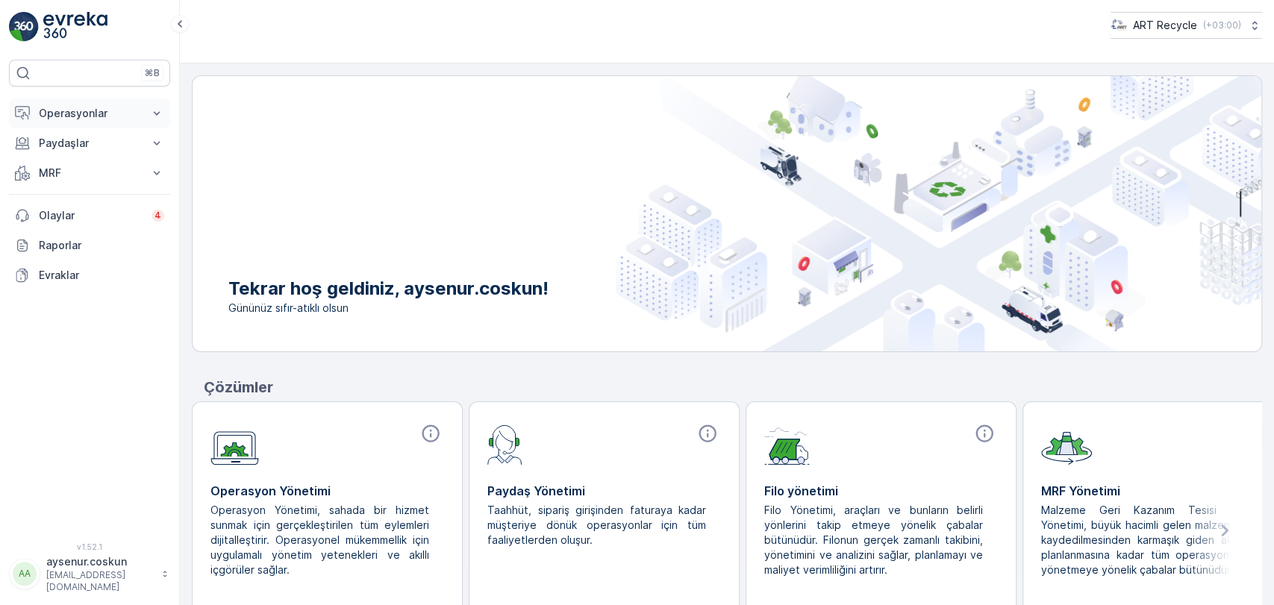
click at [119, 122] on button "Operasyonlar" at bounding box center [89, 113] width 161 height 30
click at [133, 171] on link "Rotalar & Görevler" at bounding box center [101, 180] width 138 height 21
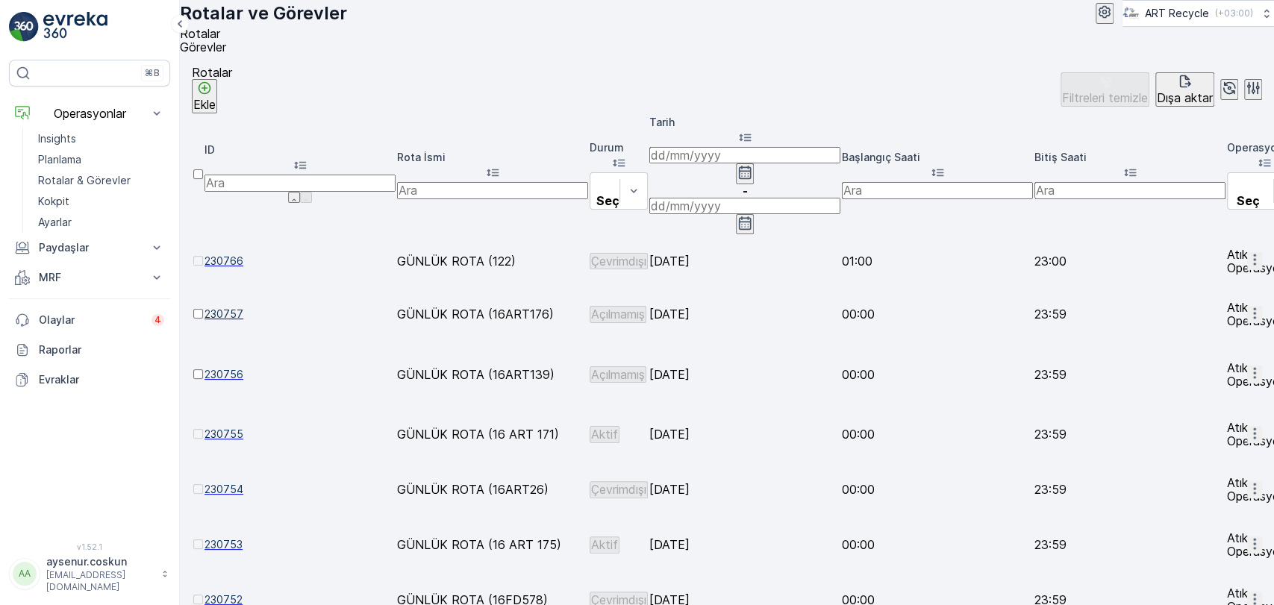
click at [269, 427] on span "230755" at bounding box center [299, 434] width 191 height 15
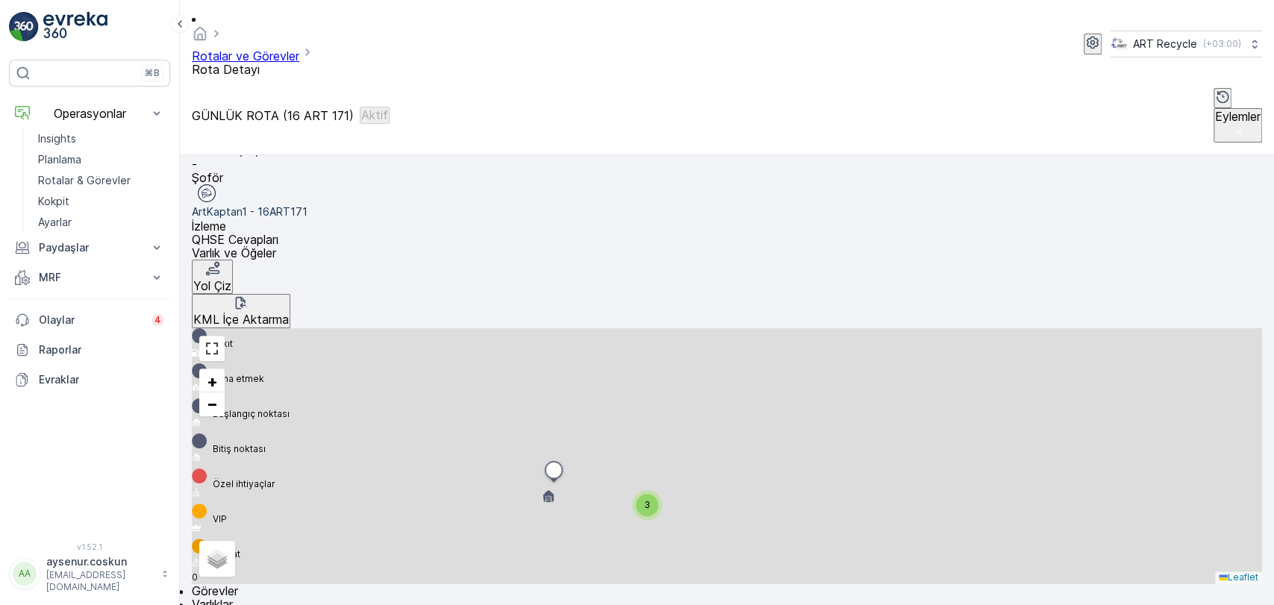
scroll to position [329, 0]
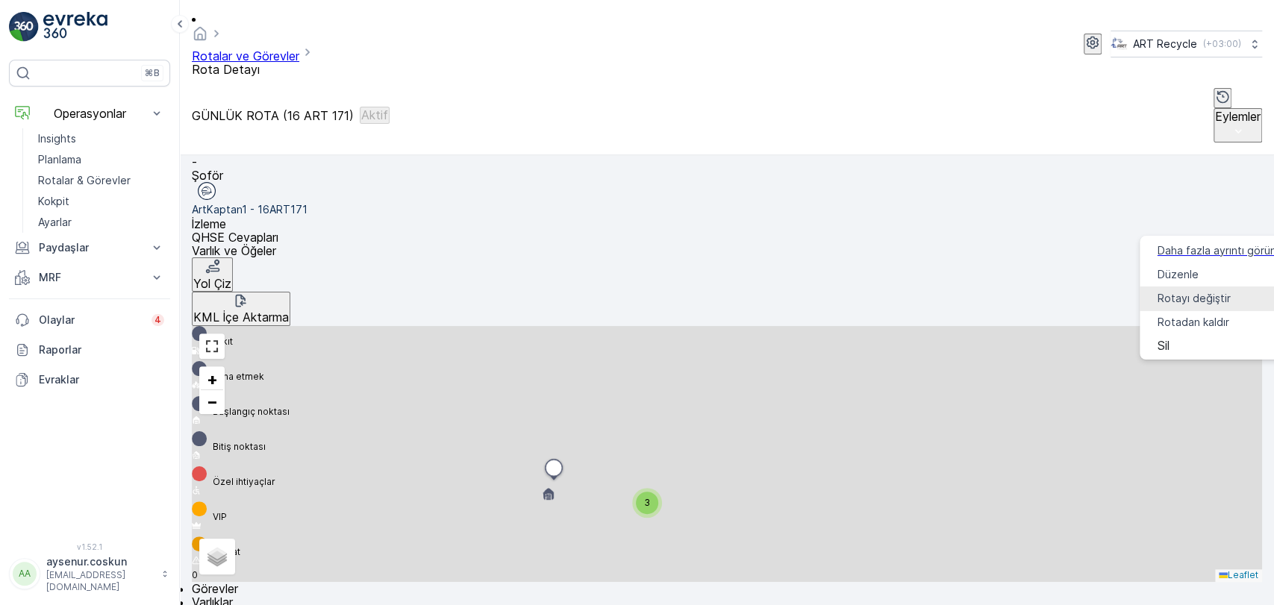
click at [1210, 315] on span "Rotadan kaldır" at bounding box center [1193, 322] width 72 height 15
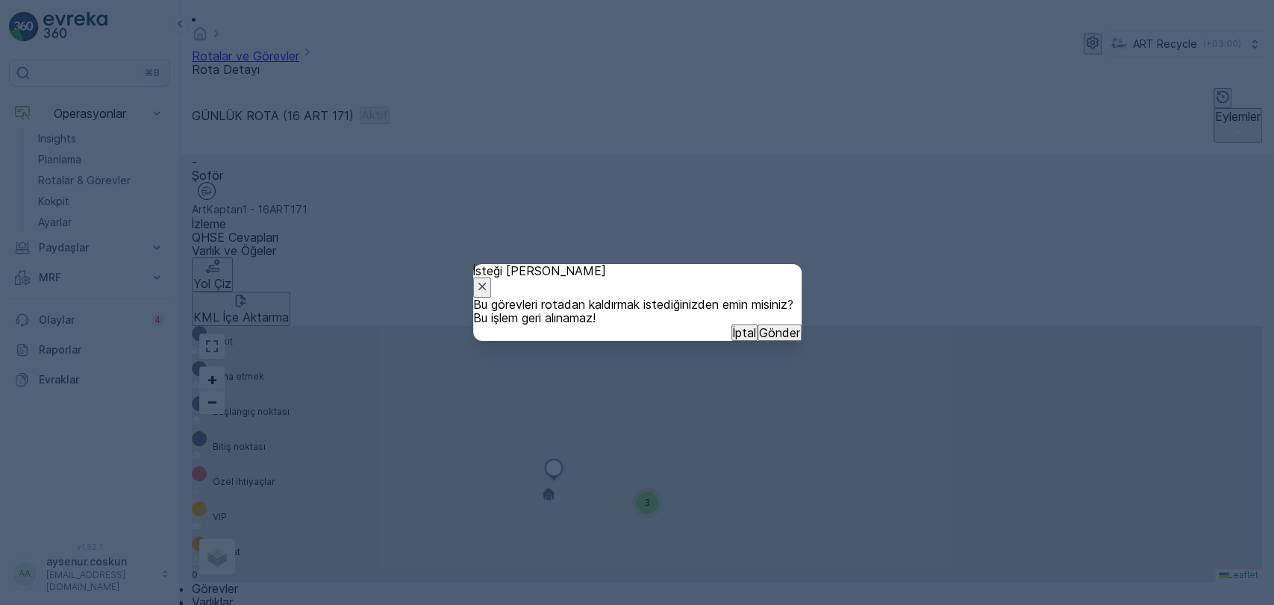
click at [759, 339] on p "Gönder" at bounding box center [779, 332] width 41 height 13
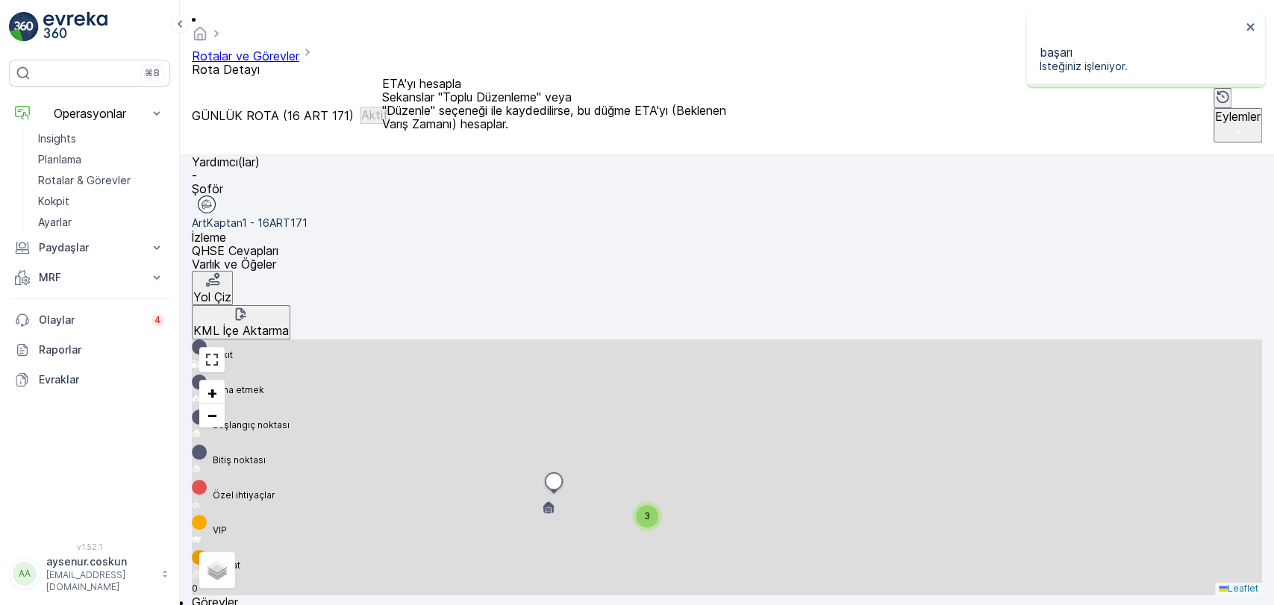
scroll to position [325, 0]
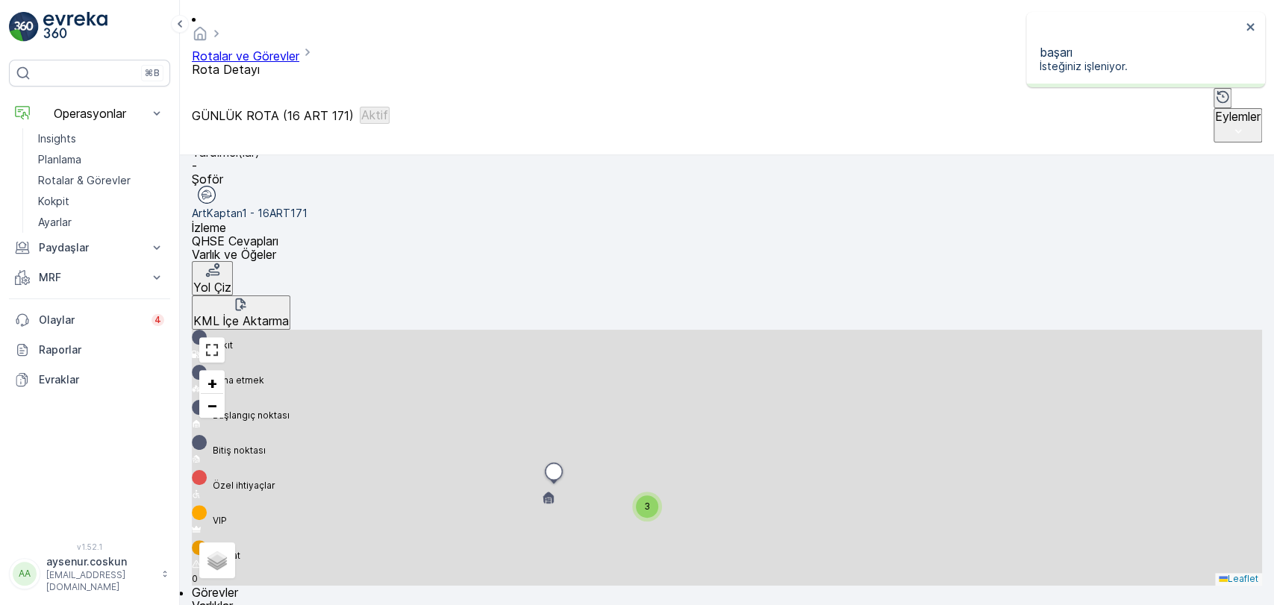
click at [81, 31] on img at bounding box center [75, 27] width 64 height 30
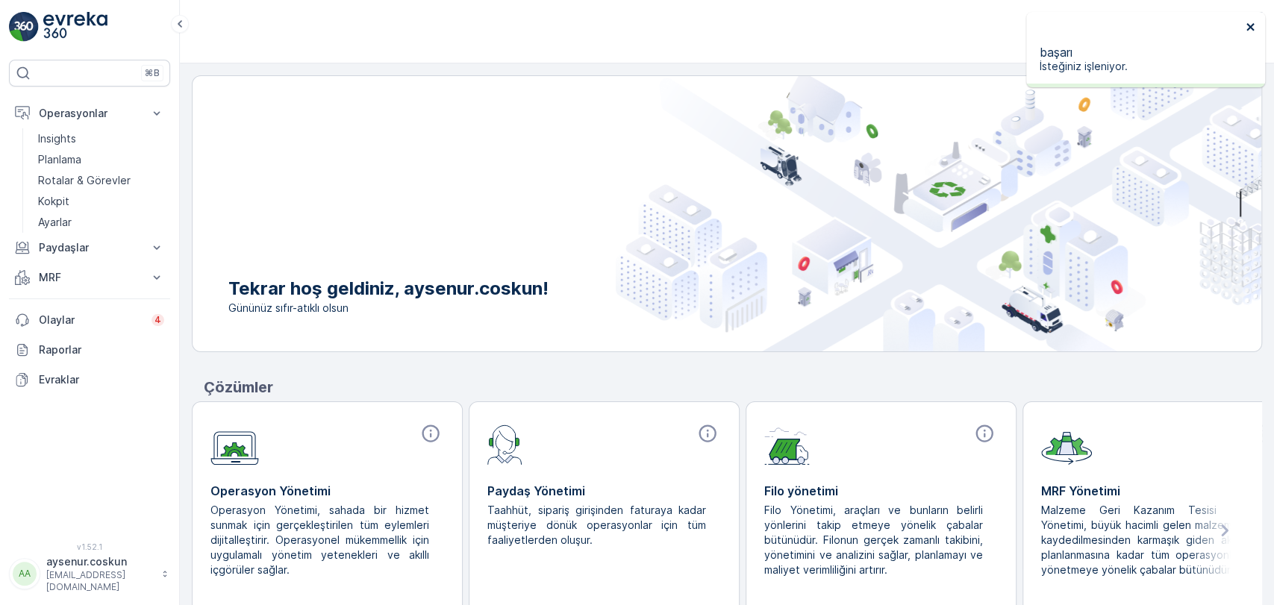
click at [1245, 31] on icon "close" at bounding box center [1250, 27] width 10 height 12
